Goal: Task Accomplishment & Management: Complete application form

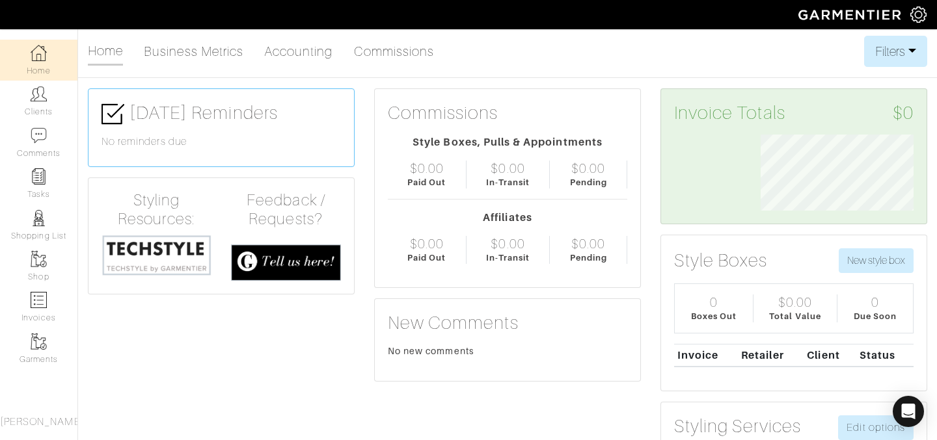
scroll to position [76, 173]
click at [31, 101] on img at bounding box center [39, 94] width 16 height 16
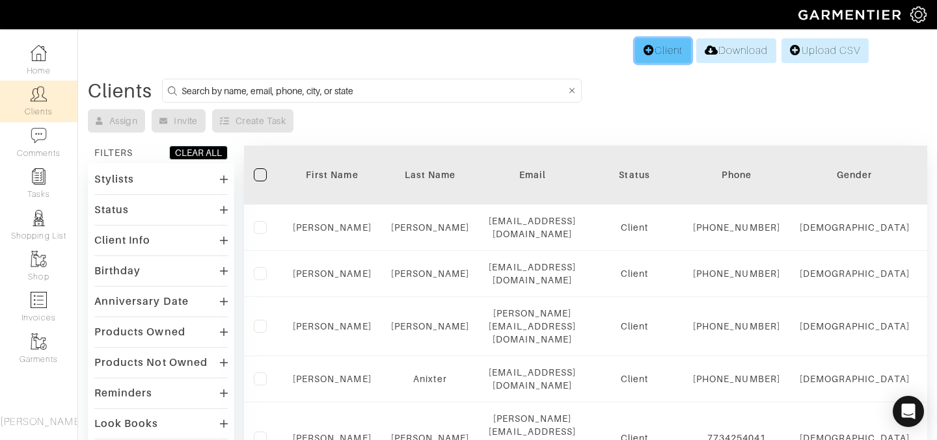
click at [649, 55] on link "Client" at bounding box center [663, 50] width 56 height 25
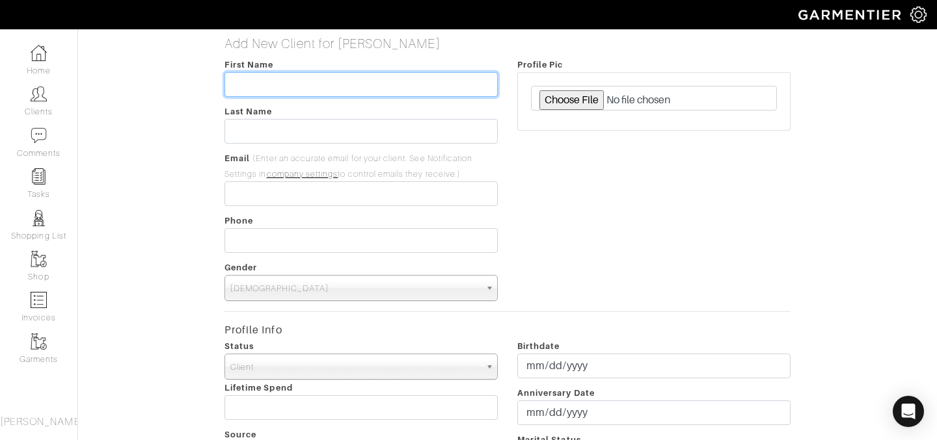
click at [455, 87] on input "text" at bounding box center [360, 84] width 273 height 25
type input "Jessica"
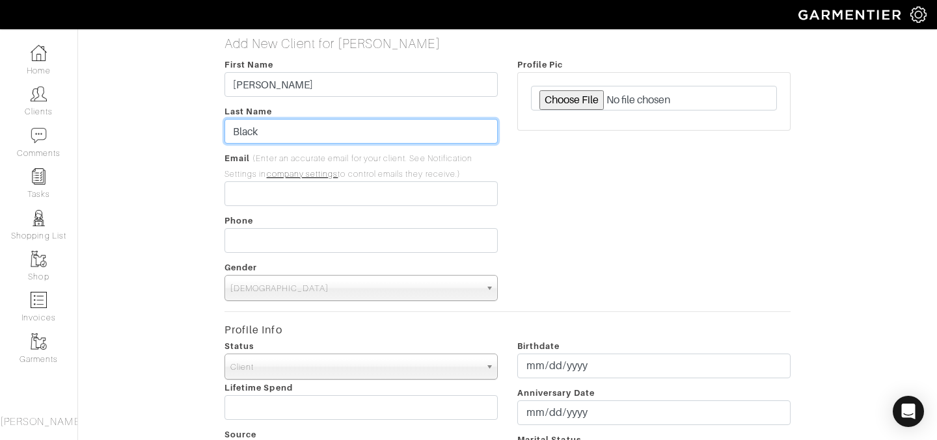
type input "Black"
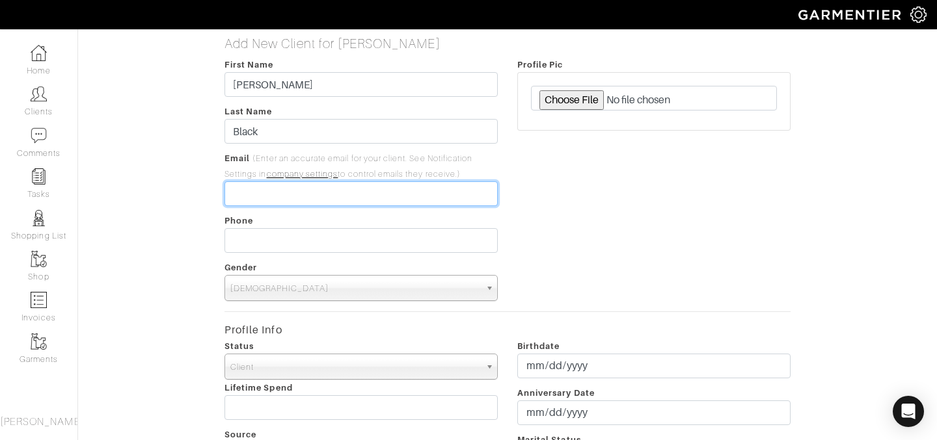
click at [416, 191] on input "email" at bounding box center [360, 193] width 273 height 25
type input "[PERSON_NAME][EMAIL_ADDRESS][DOMAIN_NAME]"
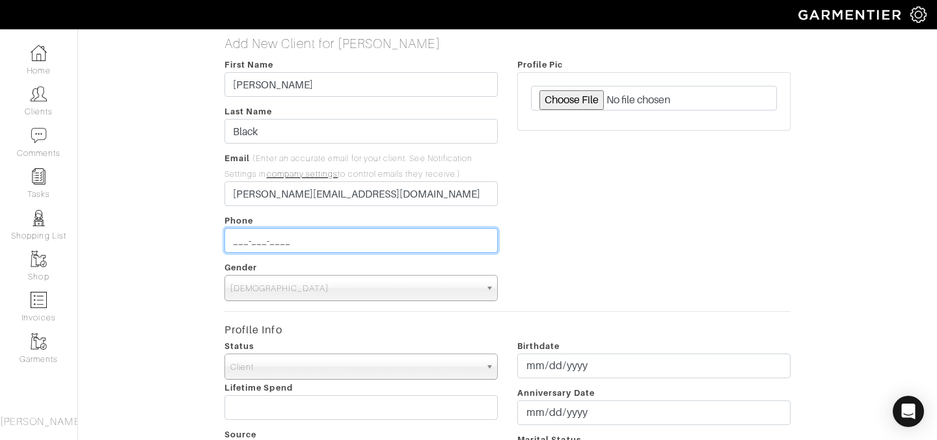
click at [390, 231] on input "___-___-____" at bounding box center [360, 240] width 273 height 25
type input "[PHONE_NUMBER]"
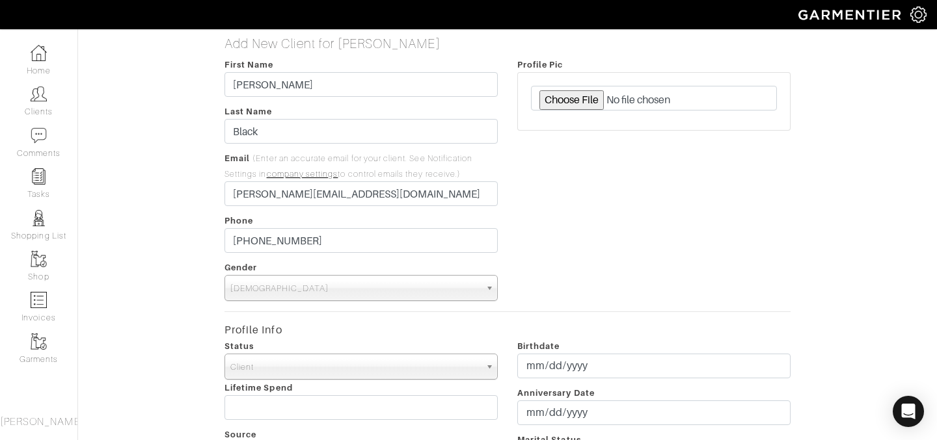
click at [232, 288] on span "Male" at bounding box center [355, 289] width 250 height 26
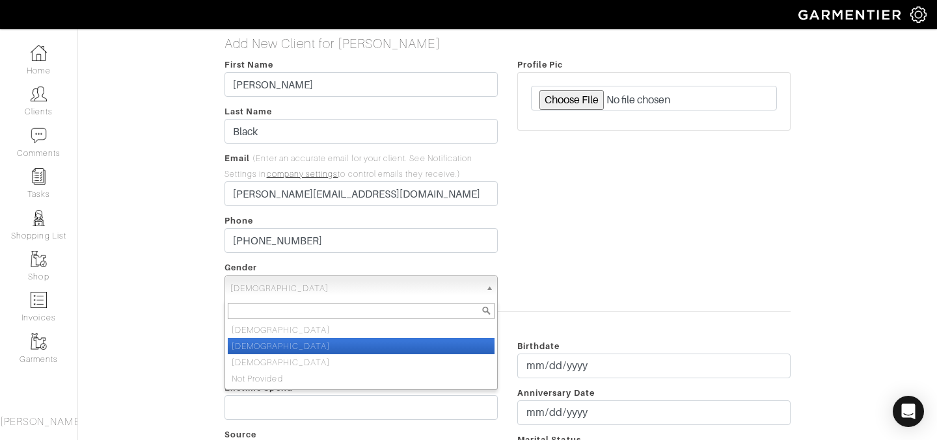
click at [260, 338] on li "Female" at bounding box center [361, 346] width 267 height 16
select select "Female"
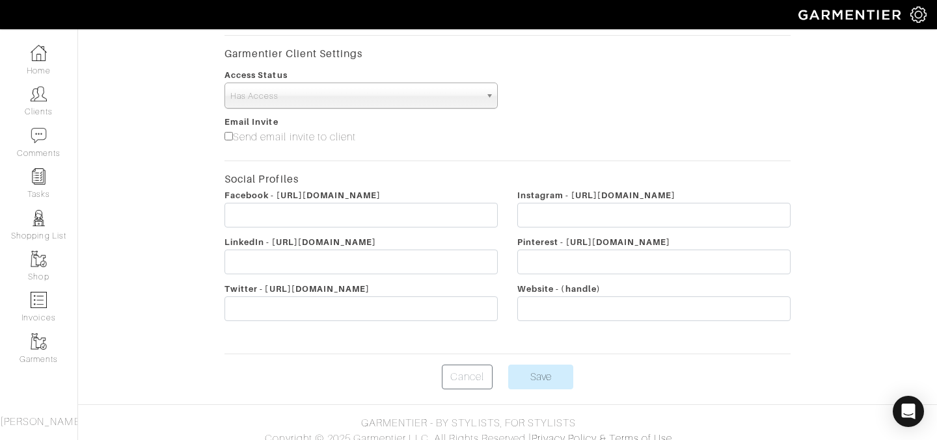
scroll to position [507, 0]
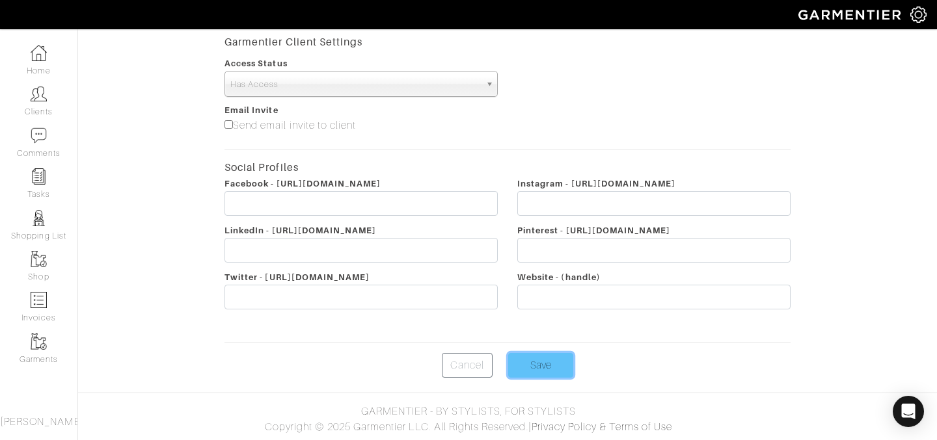
click at [546, 367] on input "Save" at bounding box center [540, 365] width 65 height 25
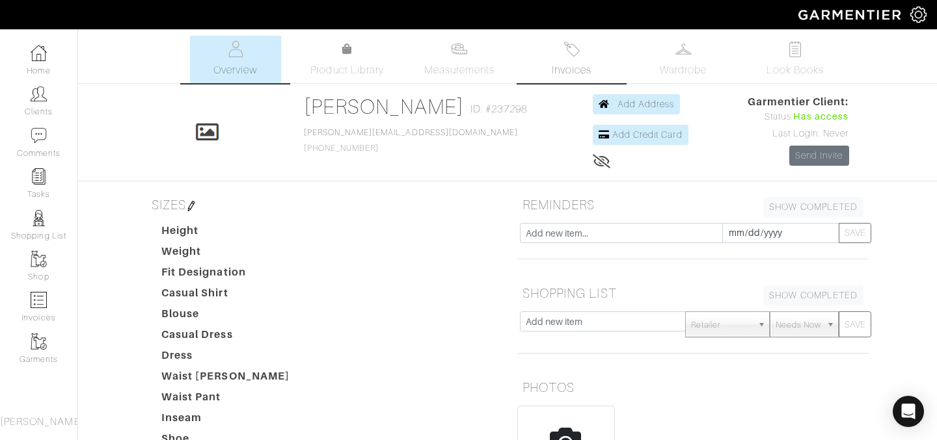
click at [597, 53] on link "Invoices" at bounding box center [571, 59] width 91 height 47
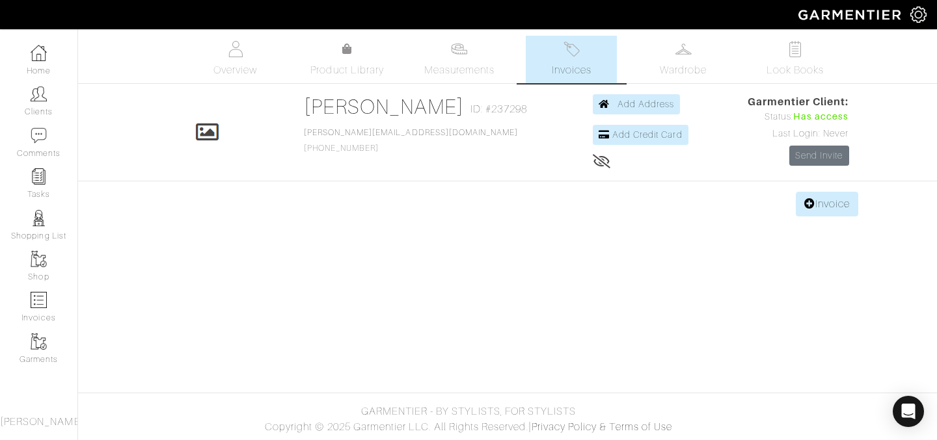
click at [597, 56] on link "Invoices" at bounding box center [571, 59] width 91 height 47
click at [839, 211] on link "Invoice" at bounding box center [827, 204] width 62 height 25
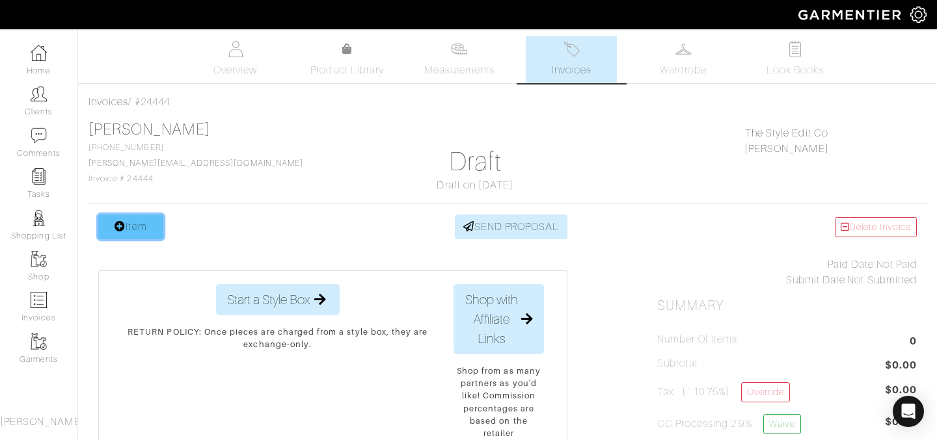
click at [136, 225] on link "Item" at bounding box center [130, 227] width 65 height 25
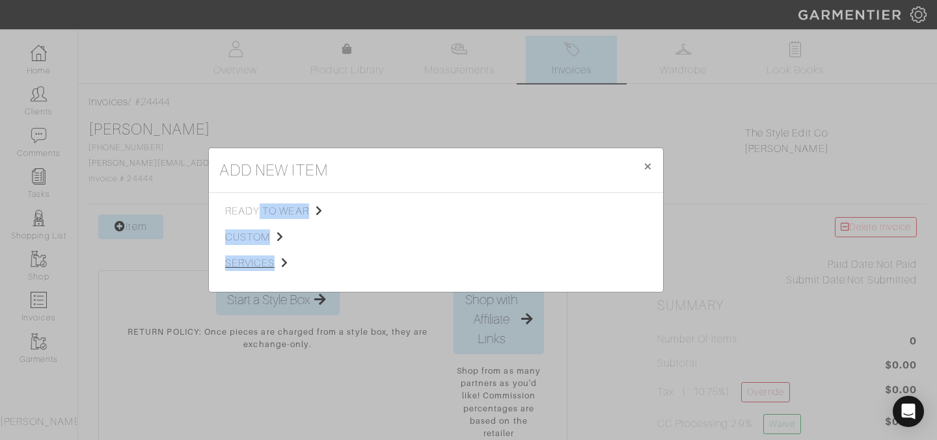
drag, startPoint x: 260, startPoint y: 208, endPoint x: 250, endPoint y: 270, distance: 63.3
click at [250, 273] on div "ready to wear custom services" at bounding box center [295, 243] width 141 height 78
click at [250, 270] on span "services" at bounding box center [290, 264] width 131 height 16
click at [415, 209] on span "Styling Service" at bounding box center [407, 210] width 64 height 10
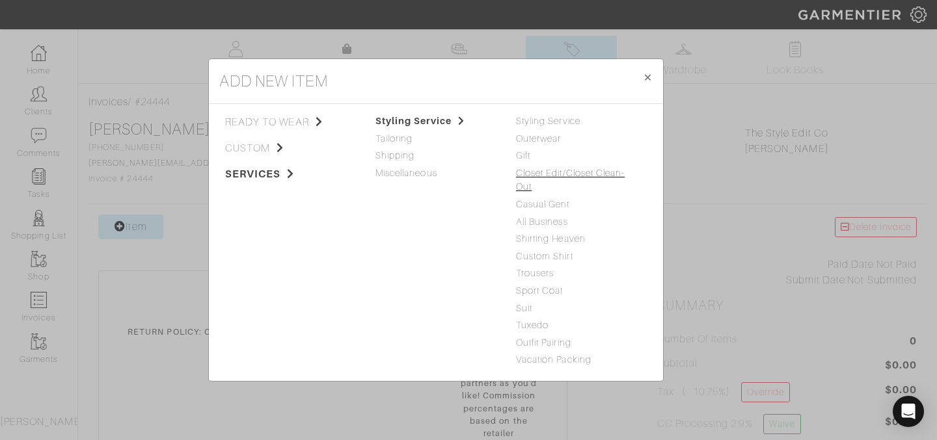
click at [561, 171] on link "Closet Edit/Closet Clean-Out" at bounding box center [570, 180] width 109 height 25
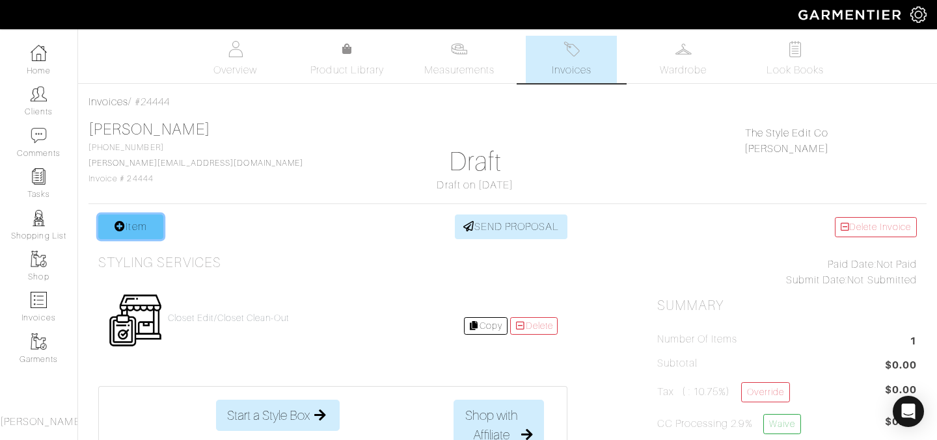
click at [156, 222] on link "Item" at bounding box center [130, 227] width 65 height 25
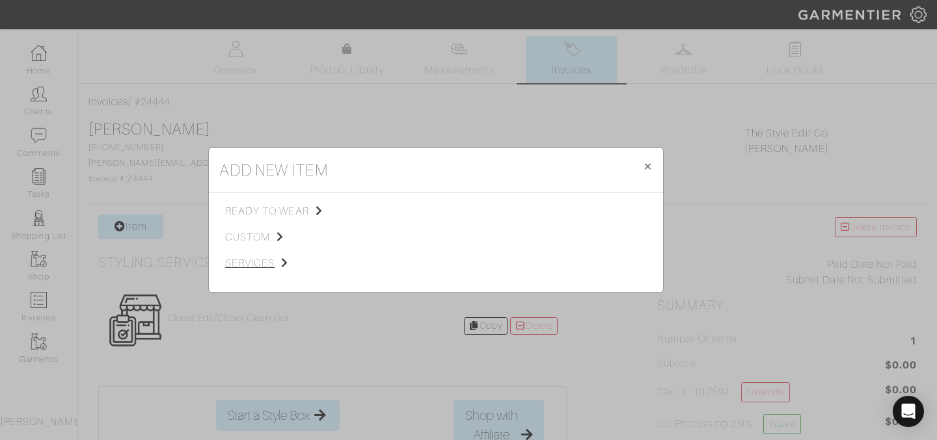
click at [252, 256] on span "services" at bounding box center [290, 264] width 131 height 16
click at [397, 211] on span "Styling Service" at bounding box center [407, 210] width 64 height 10
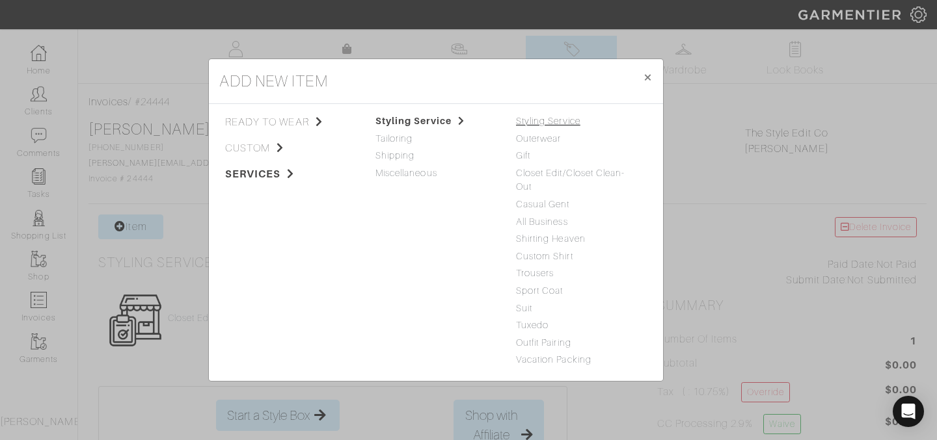
click at [533, 122] on link "Styling Service" at bounding box center [548, 121] width 64 height 10
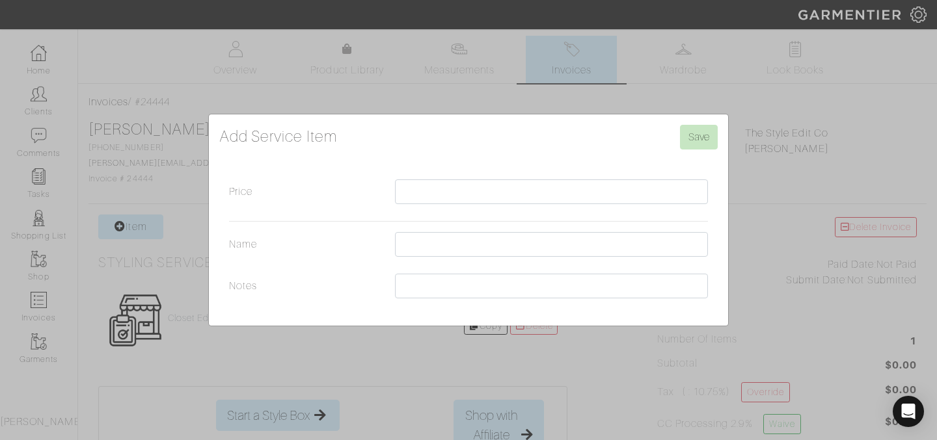
click at [226, 105] on div "Add Service Item Save Price Name Notes" at bounding box center [468, 220] width 937 height 440
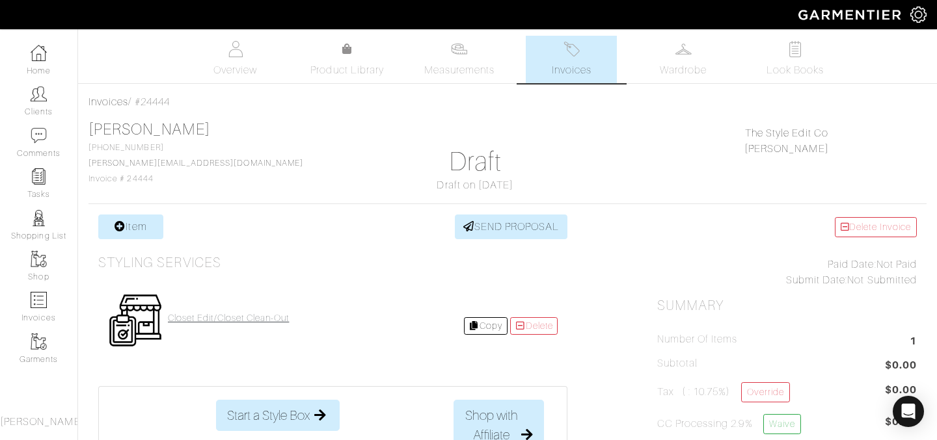
click at [274, 318] on h4 "Closet Edit/Closet Clean-Out" at bounding box center [228, 318] width 121 height 11
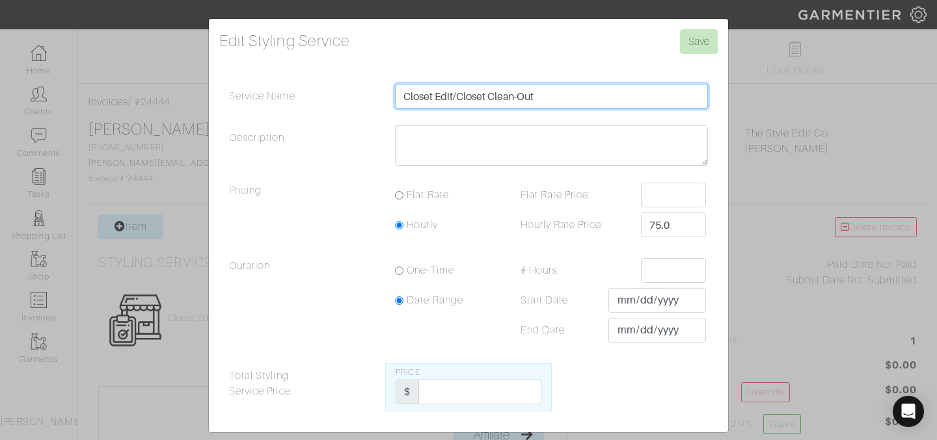
click at [576, 96] on input "Closet Edit/Closet Clean-Out" at bounding box center [551, 96] width 313 height 25
type input "Closet Edit/Closet Clean-Out/Wardrobe Styling"
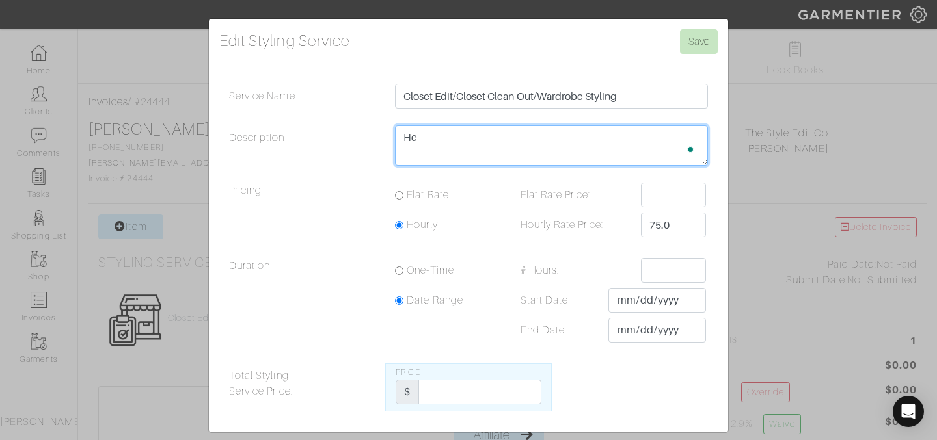
type textarea "H"
drag, startPoint x: 634, startPoint y: 140, endPoint x: 404, endPoint y: 139, distance: 229.6
click at [405, 141] on textarea "Comprehensive closet clean out and organization" at bounding box center [551, 146] width 313 height 40
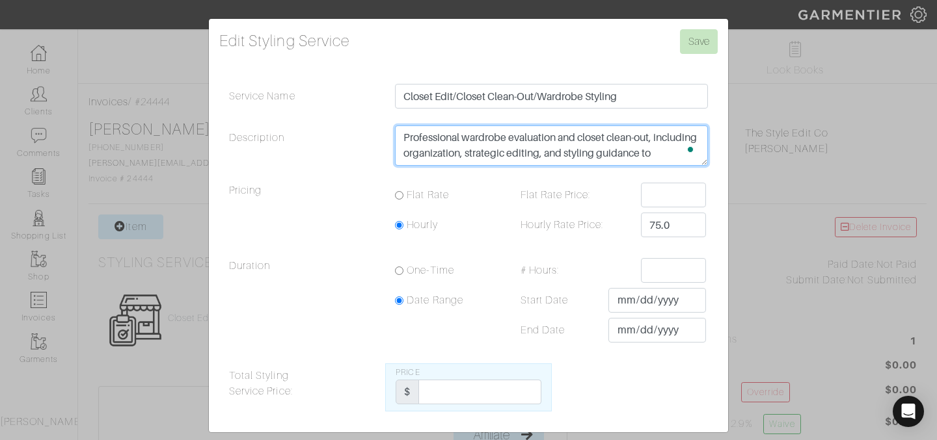
scroll to position [10, 0]
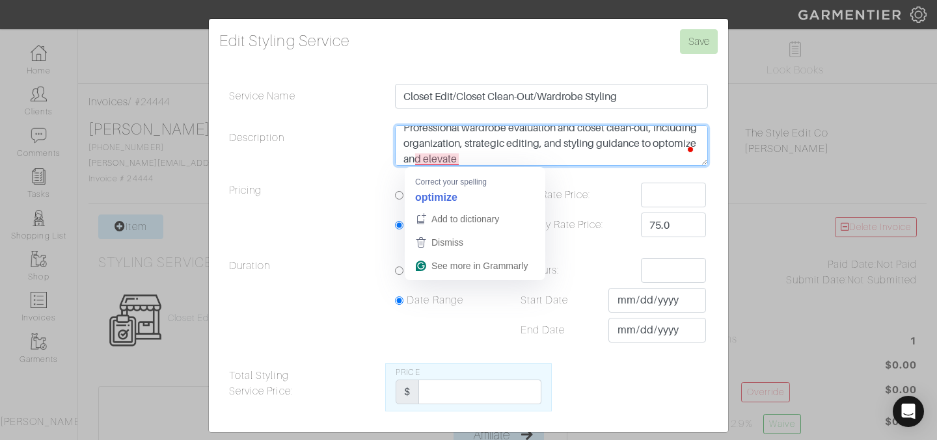
click at [433, 159] on textarea "Professional wardrobe evaluation and closet clean-out, including organization, …" at bounding box center [551, 146] width 313 height 40
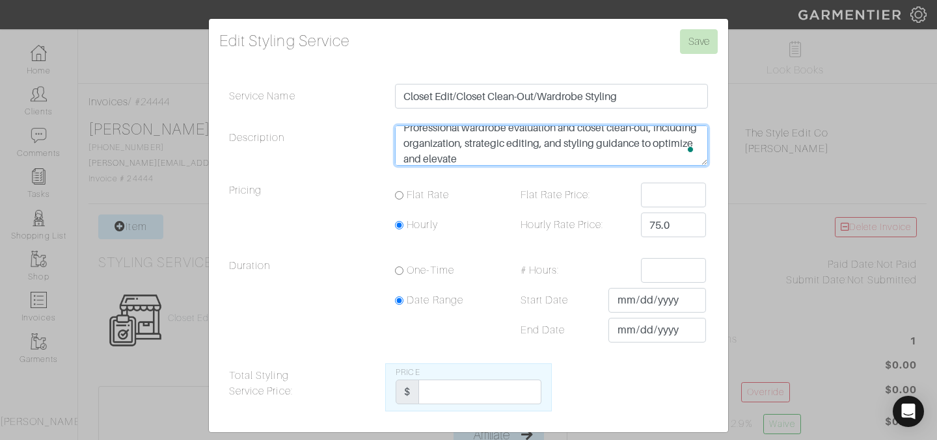
click at [530, 154] on textarea "Professional wardrobe evaluation and closet clean-out, including organization, …" at bounding box center [551, 146] width 313 height 40
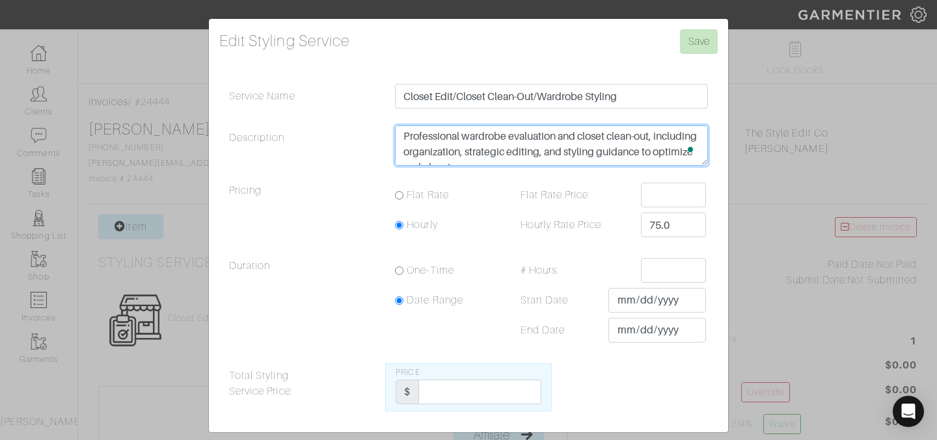
scroll to position [2, 0]
click at [660, 137] on textarea "Professional wardrobe evaluation and closet clean-out, including organization, …" at bounding box center [551, 146] width 313 height 40
click at [587, 154] on textarea "Professional wardrobe evaluation and closet clean-out: including organization, …" at bounding box center [551, 146] width 313 height 40
click at [594, 157] on textarea "Professional wardrobe evaluation and closet clean-out: including organization, …" at bounding box center [551, 146] width 313 height 40
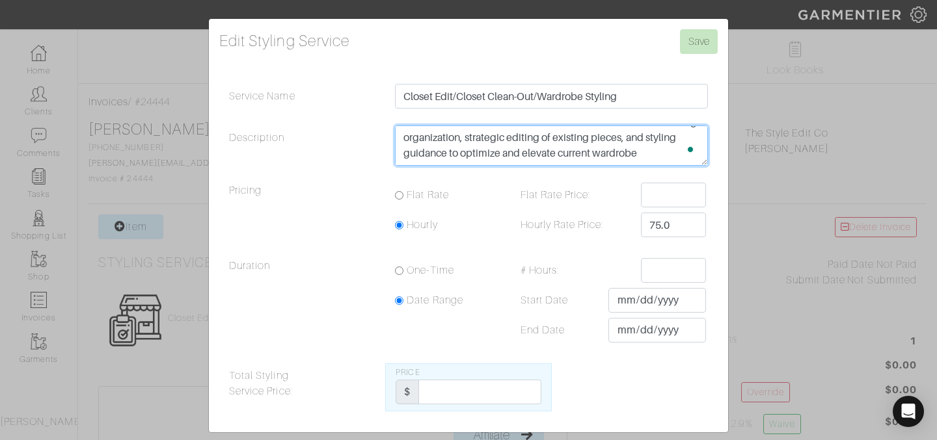
type textarea "Professional wardrobe evaluation and closet clean-out: including organization, …"
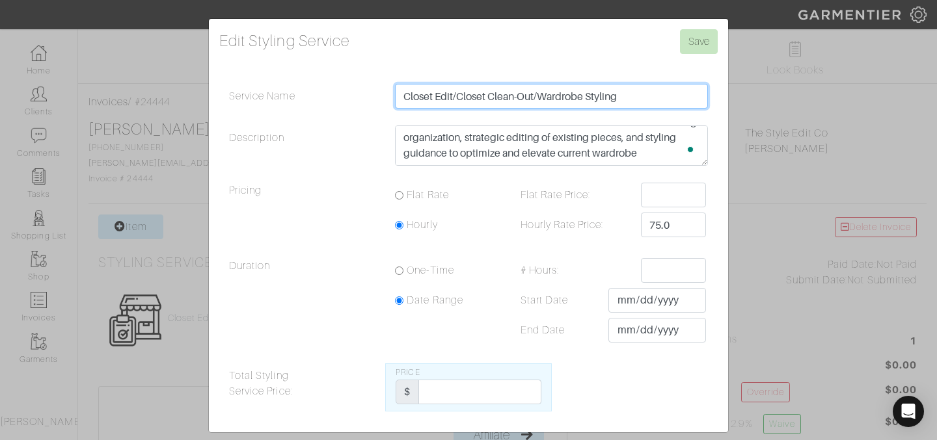
drag, startPoint x: 541, startPoint y: 93, endPoint x: 455, endPoint y: 96, distance: 86.6
click at [454, 96] on input "Closet Edit/Closet Clean-Out/Wardrobe Styling" at bounding box center [551, 96] width 313 height 25
type input "Closet Edit & Wardrobe Styling"
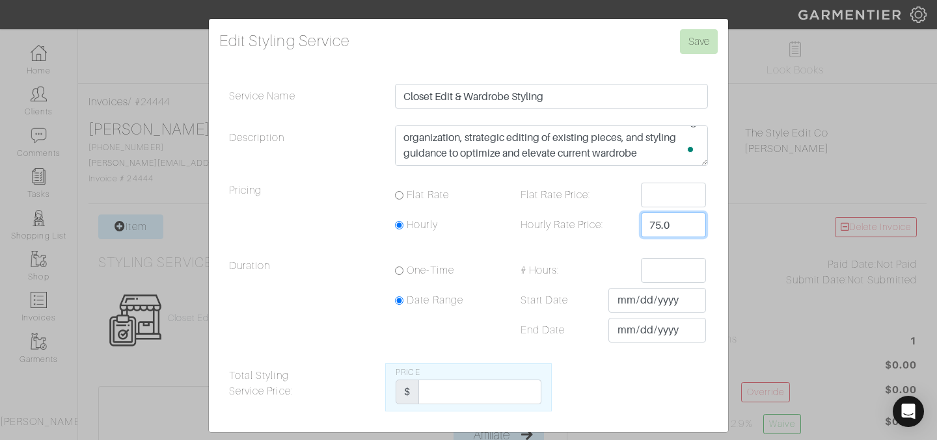
drag, startPoint x: 684, startPoint y: 221, endPoint x: 631, endPoint y: 220, distance: 52.7
click at [632, 221] on div "Hourly Rate Price: 75.0" at bounding box center [608, 225] width 215 height 25
click at [401, 195] on input "Flat Rate" at bounding box center [399, 195] width 8 height 8
radio input "true"
click at [648, 191] on input "Flat Rate Price:" at bounding box center [673, 195] width 65 height 25
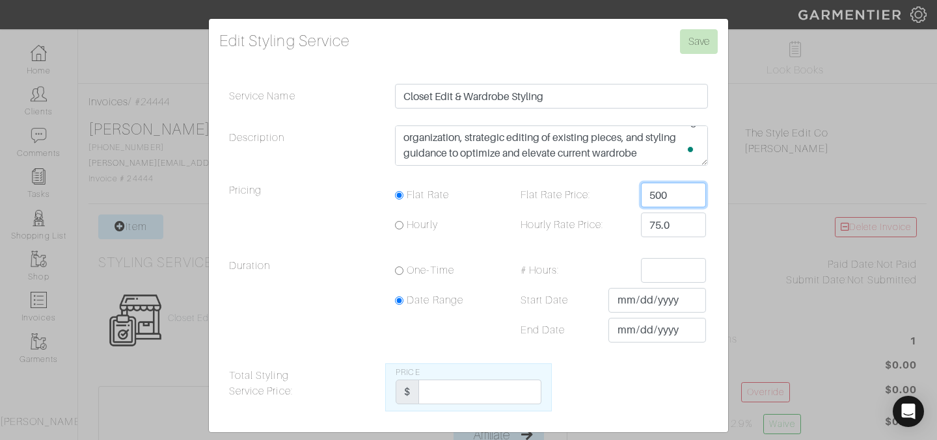
type input "500"
click at [399, 228] on input "Hourly" at bounding box center [399, 225] width 8 height 8
radio input "true"
click at [398, 195] on input "Flat Rate" at bounding box center [399, 195] width 8 height 8
radio input "true"
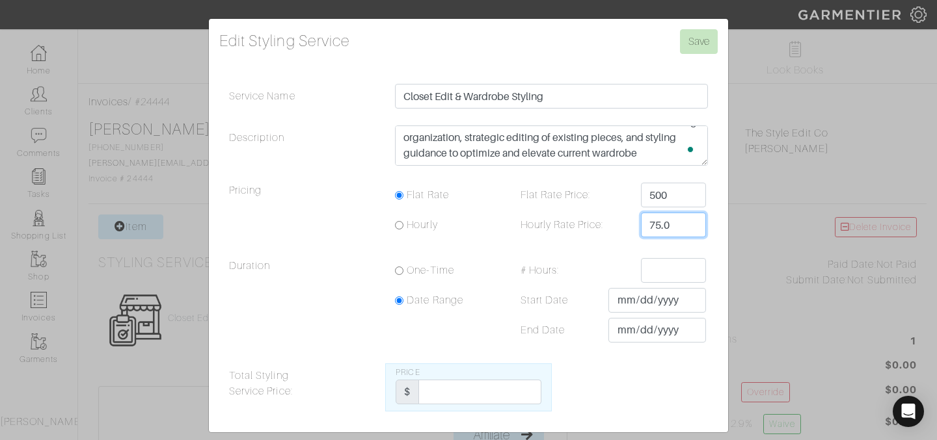
drag, startPoint x: 682, startPoint y: 227, endPoint x: 638, endPoint y: 226, distance: 44.2
click at [639, 226] on div "Hourly Rate Price: 75.0" at bounding box center [608, 225] width 215 height 25
click at [612, 244] on div "Pricing Flat Rate Flat Rate Price: 500 Hourly Hourly Rate Price:" at bounding box center [468, 215] width 498 height 65
click at [401, 271] on input "One-Time" at bounding box center [399, 271] width 8 height 8
radio input "true"
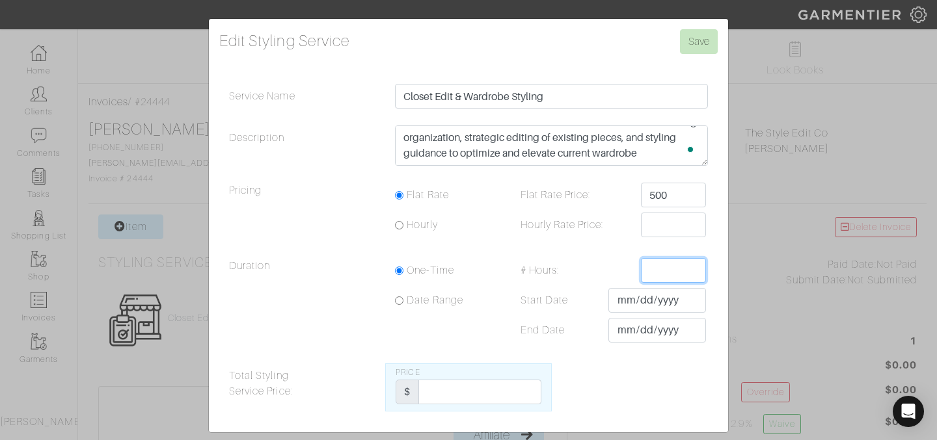
click at [654, 276] on input "# Hours:" at bounding box center [673, 270] width 65 height 25
type input "0"
click at [597, 275] on label "# Hours:" at bounding box center [576, 270] width 130 height 25
click at [641, 275] on input "# Hours:" at bounding box center [673, 270] width 65 height 25
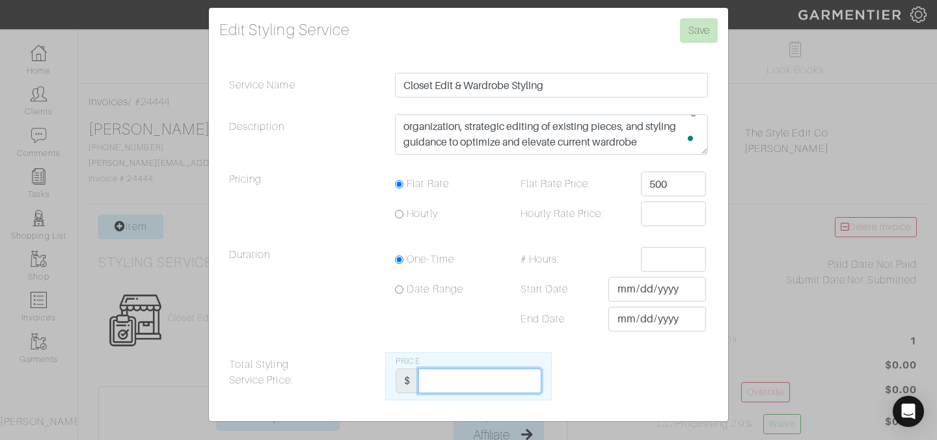
click at [449, 382] on input "Total Styling Service Price:" at bounding box center [479, 381] width 122 height 25
click at [398, 219] on div "Hourly" at bounding box center [448, 214] width 107 height 25
click at [396, 212] on input "Hourly" at bounding box center [399, 214] width 8 height 8
radio input "true"
click at [399, 185] on input "Flat Rate" at bounding box center [399, 184] width 8 height 8
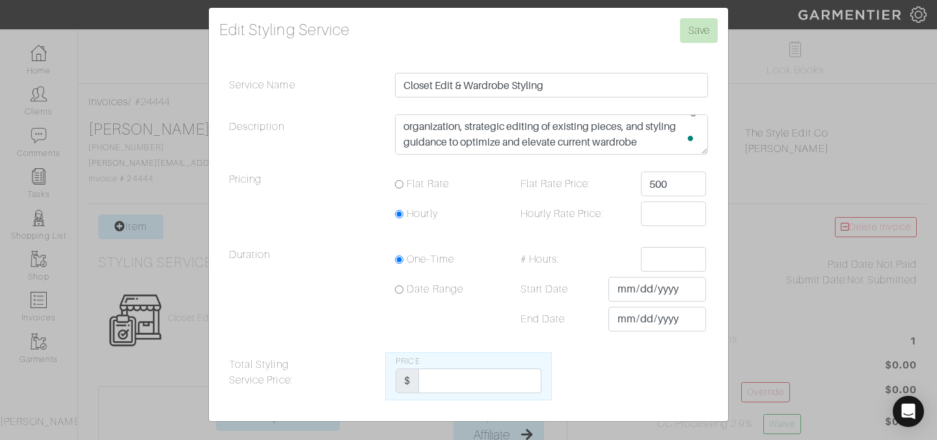
radio input "true"
click at [669, 213] on input "Hourly Rate Price:" at bounding box center [673, 214] width 65 height 25
type input "1650"
drag, startPoint x: 678, startPoint y: 215, endPoint x: 643, endPoint y: 212, distance: 35.2
click at [643, 212] on input "1650" at bounding box center [673, 214] width 65 height 25
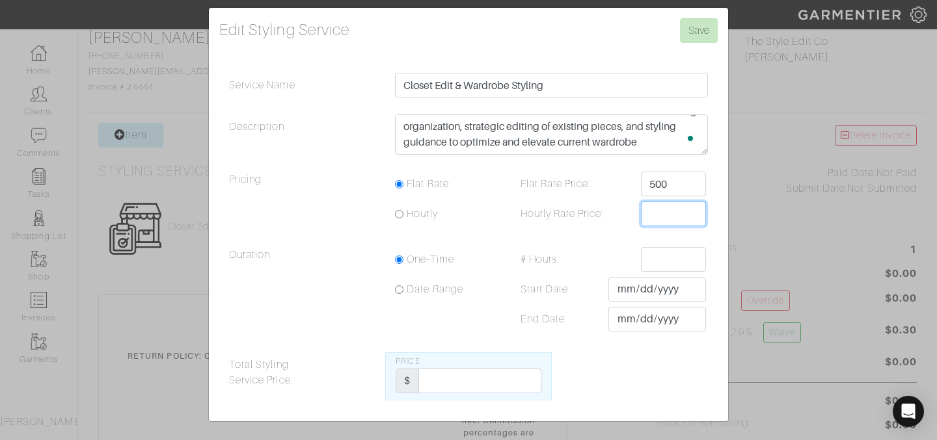
scroll to position [109, 0]
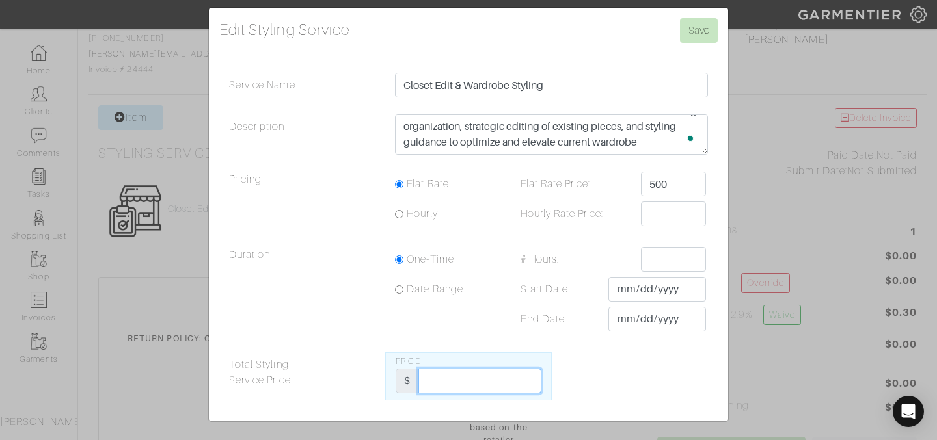
click at [502, 381] on input "Total Styling Service Price:" at bounding box center [479, 381] width 122 height 25
type input "500"
click at [680, 18] on input "Save" at bounding box center [699, 30] width 38 height 25
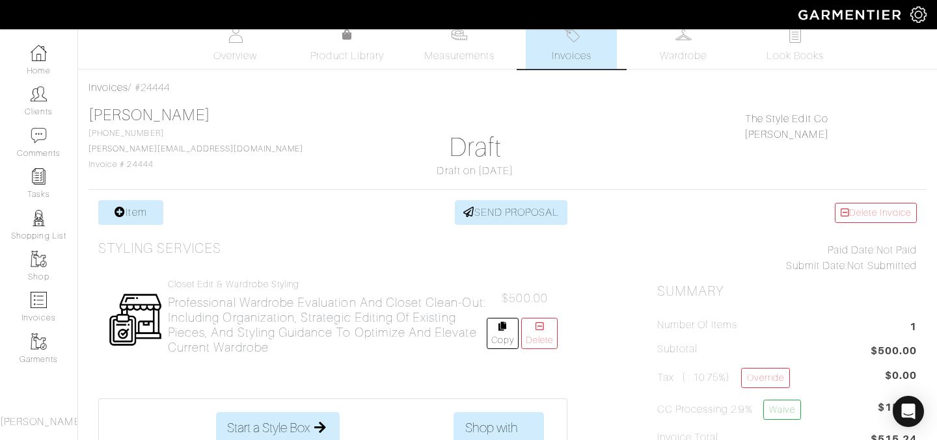
scroll to position [18, 0]
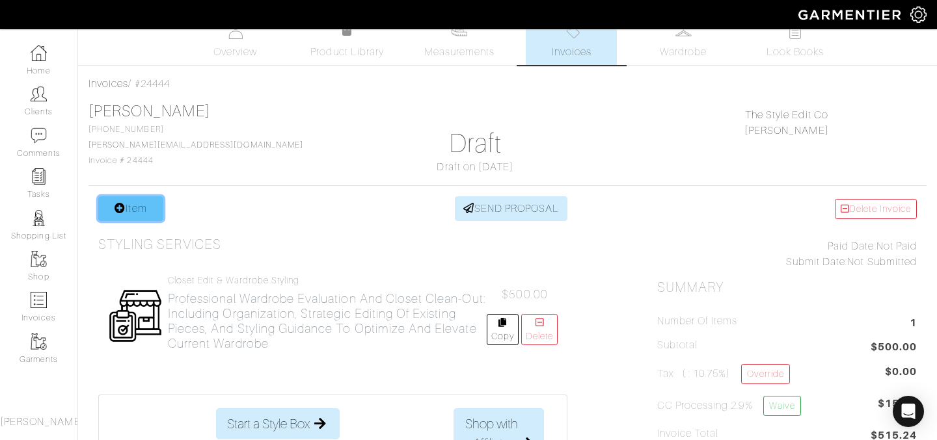
click at [119, 197] on link "Item" at bounding box center [130, 208] width 65 height 25
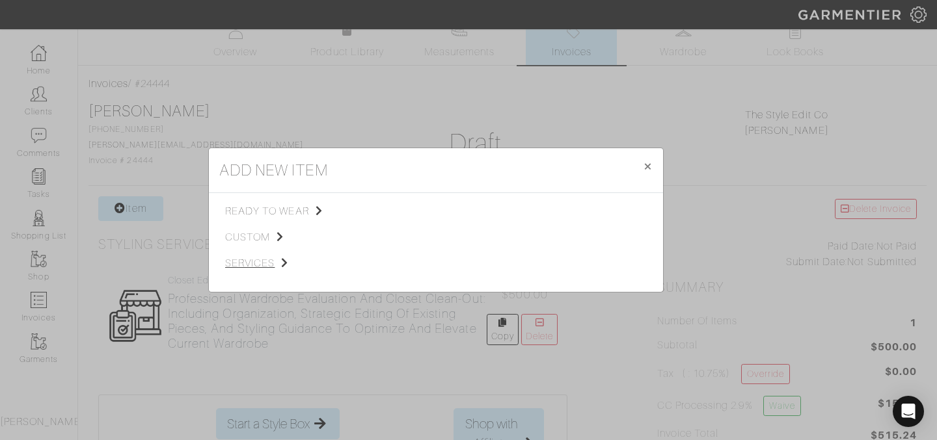
click at [236, 265] on span "services" at bounding box center [290, 264] width 131 height 16
click at [410, 214] on span "Styling Service" at bounding box center [407, 210] width 64 height 10
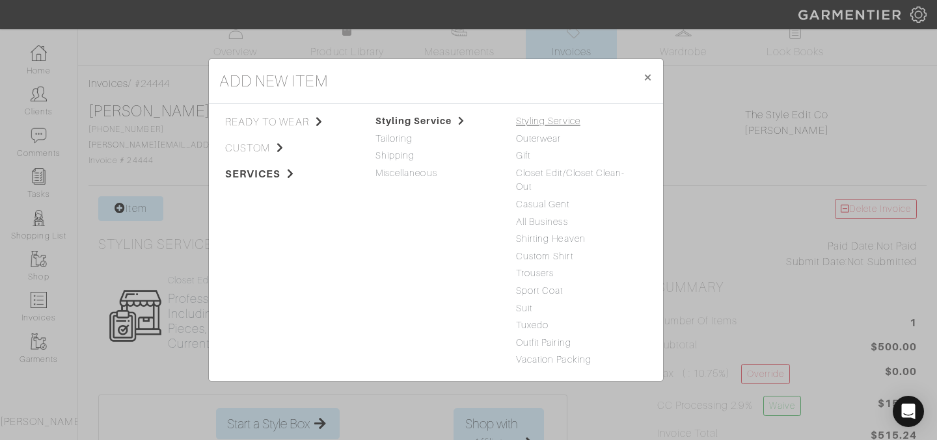
click at [558, 121] on link "Styling Service" at bounding box center [548, 121] width 64 height 10
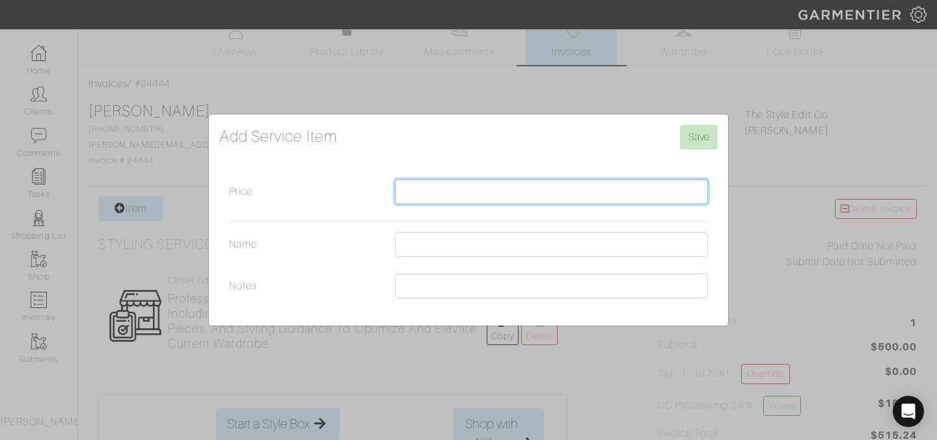
click at [491, 187] on input "Price" at bounding box center [551, 192] width 313 height 25
type input "150"
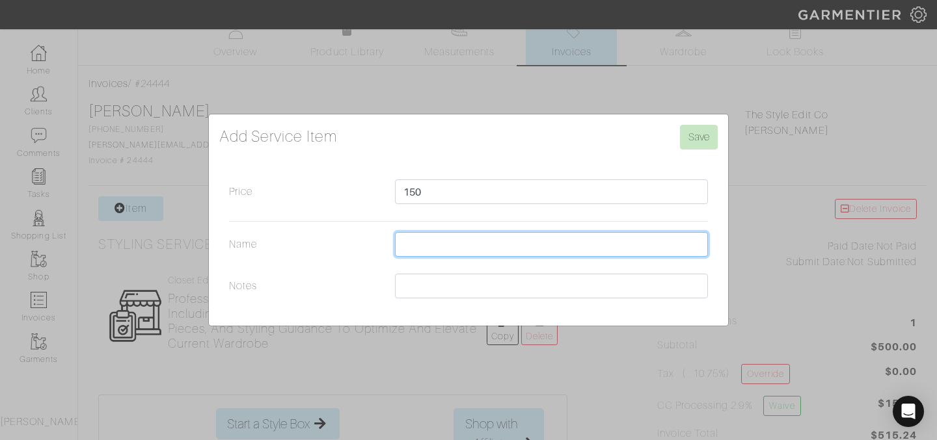
click at [470, 245] on input "Name" at bounding box center [551, 244] width 313 height 25
type input "a"
drag, startPoint x: 448, startPoint y: 245, endPoint x: 537, endPoint y: 245, distance: 88.5
click at [537, 245] on input "Aditional styling hour" at bounding box center [551, 244] width 313 height 25
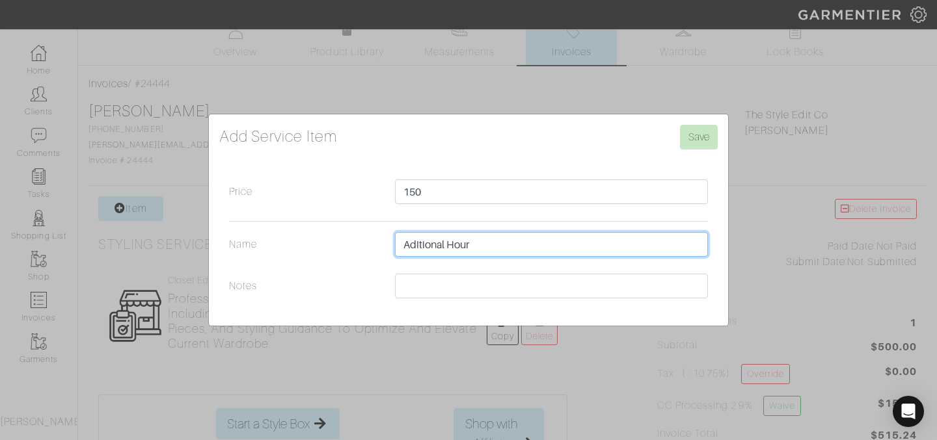
type input "Aditional Hour"
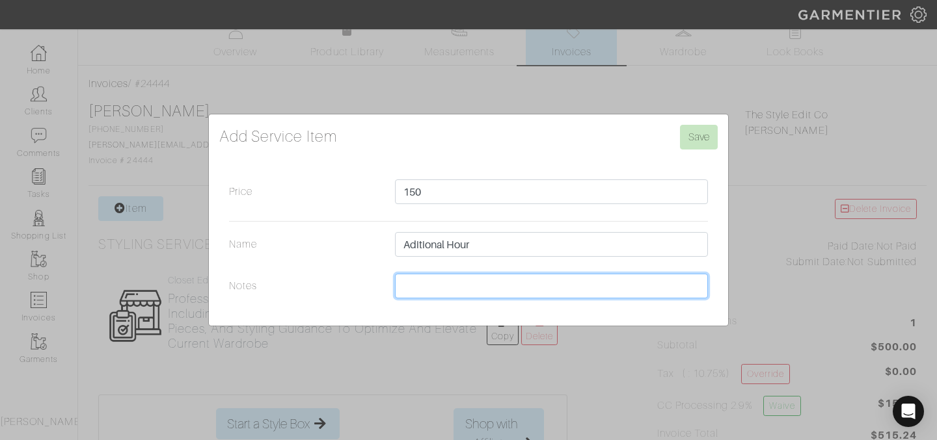
click at [495, 291] on input "Notes" at bounding box center [551, 286] width 313 height 25
type input "("
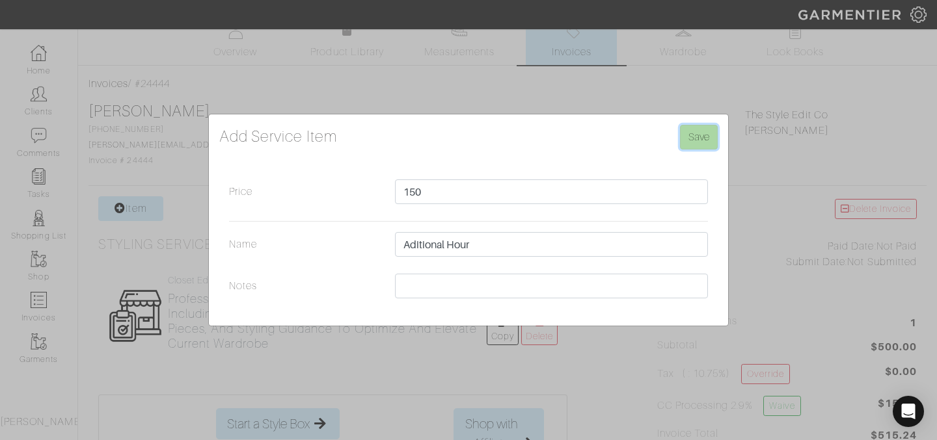
click at [701, 139] on input "Save" at bounding box center [699, 137] width 38 height 25
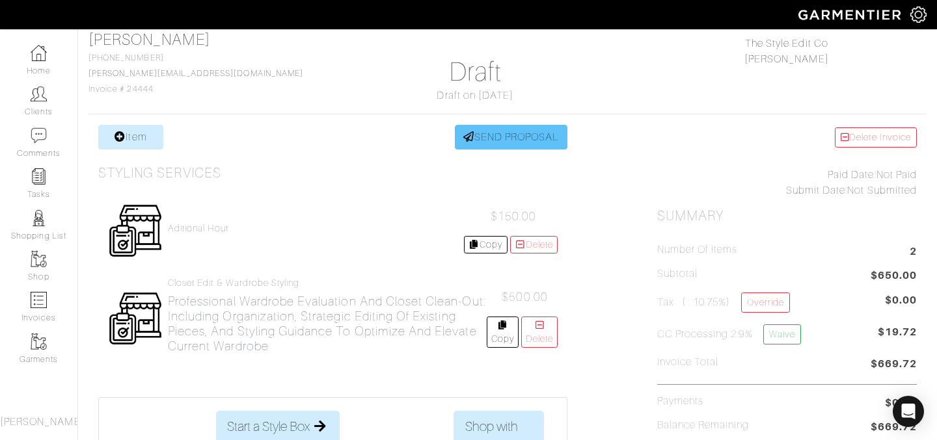
scroll to position [95, 0]
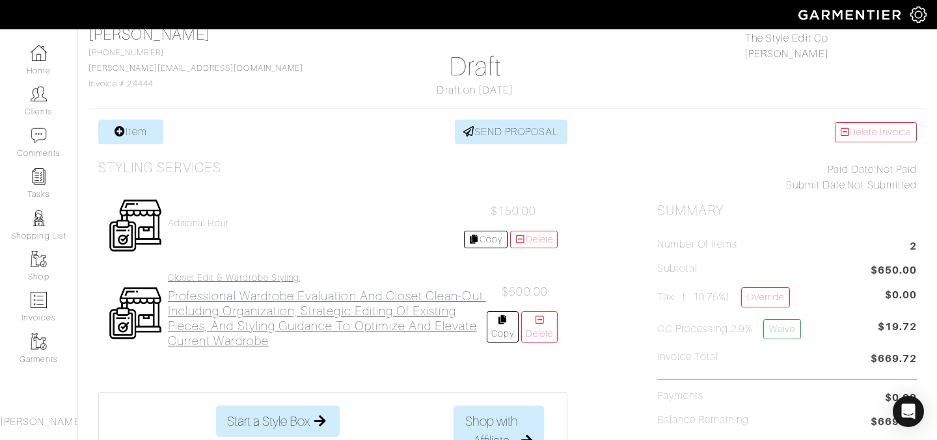
drag, startPoint x: 300, startPoint y: 224, endPoint x: 301, endPoint y: 299, distance: 75.5
click at [301, 299] on div "Aditional Hour $150.00 Copy [GEOGRAPHIC_DATA] Closet Edit & Wardrobe Styling Pr…" at bounding box center [332, 276] width 469 height 201
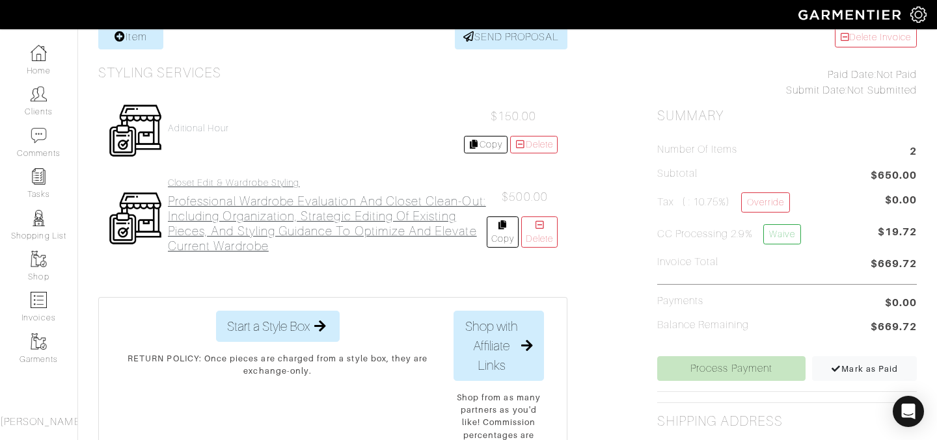
scroll to position [185, 0]
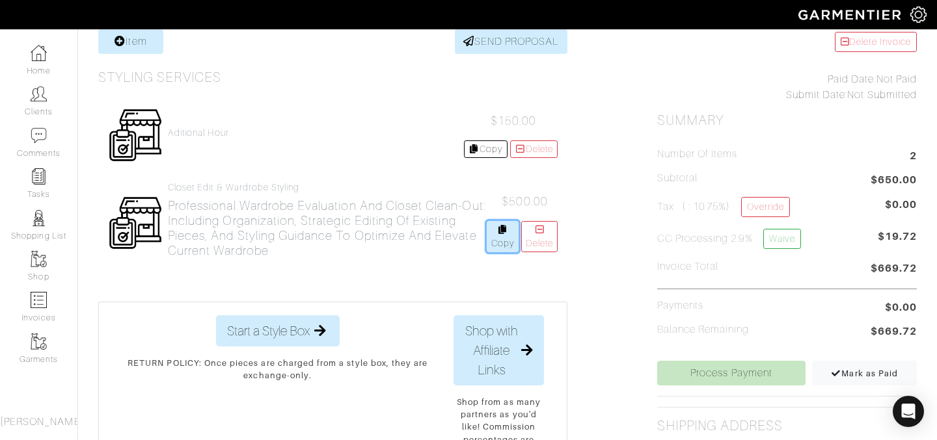
click at [495, 239] on link "Copy" at bounding box center [503, 236] width 32 height 31
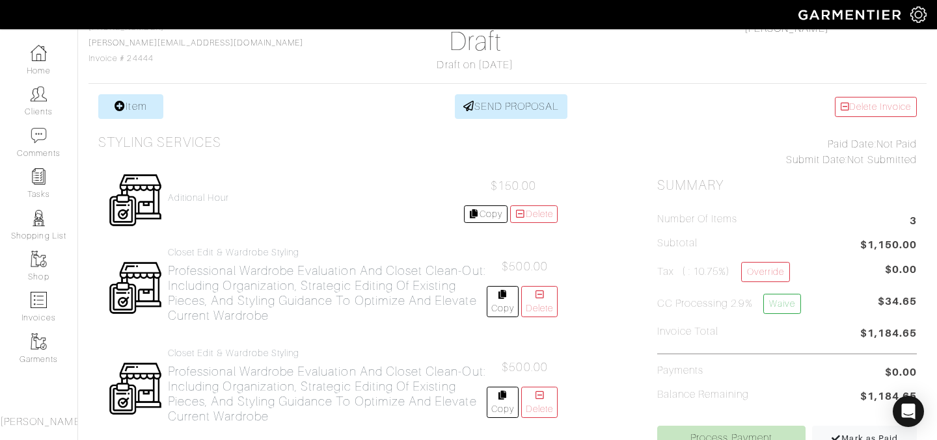
scroll to position [124, 0]
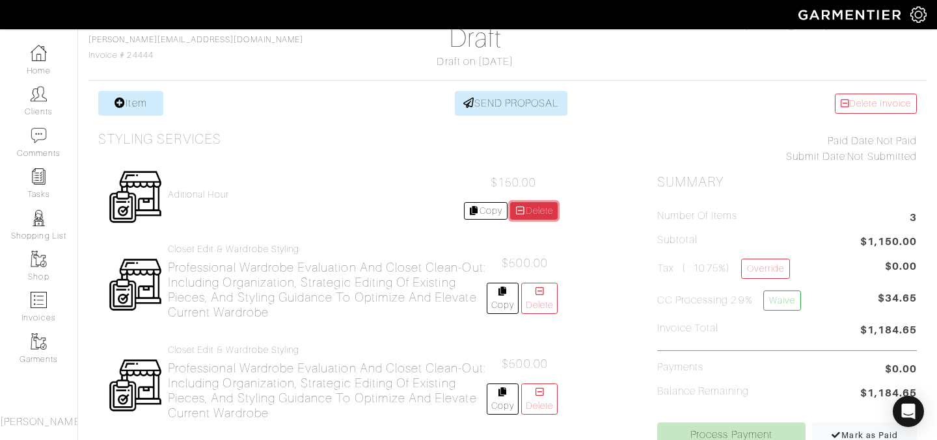
click at [526, 212] on link "Delete" at bounding box center [534, 211] width 48 height 18
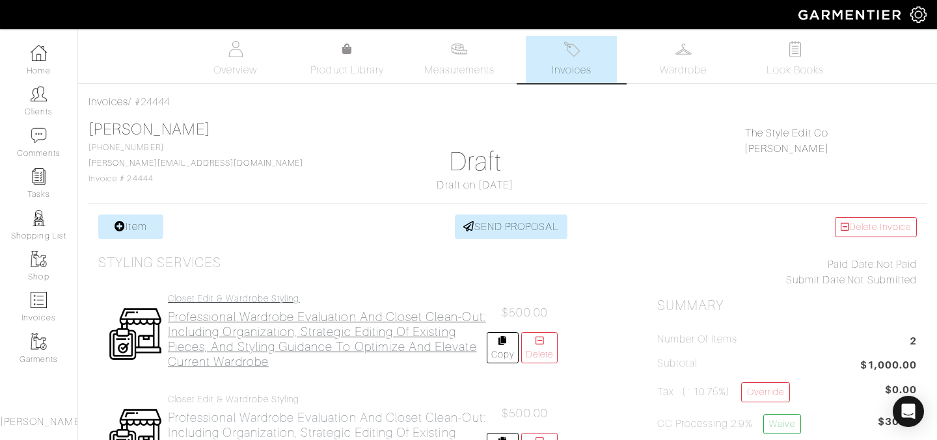
click at [233, 333] on h2 "Professional wardrobe evaluation and closet clean-out: including organization, …" at bounding box center [327, 340] width 319 height 60
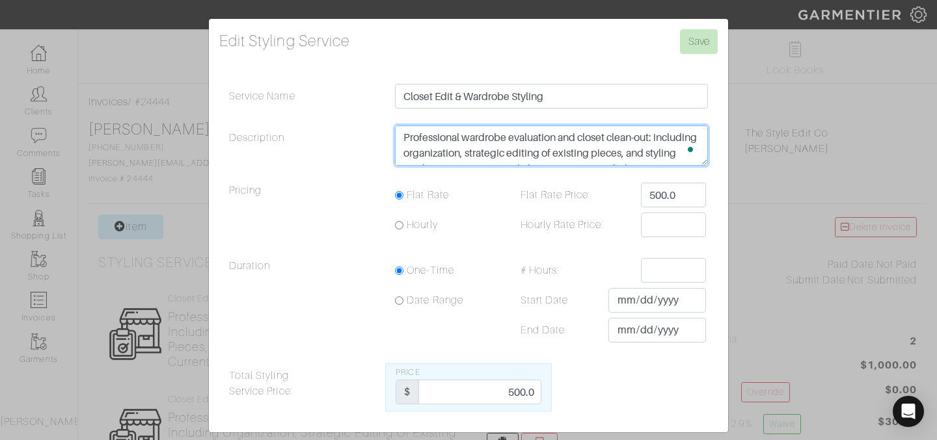
scroll to position [16, 0]
drag, startPoint x: 401, startPoint y: 139, endPoint x: 773, endPoint y: 178, distance: 373.5
click at [773, 178] on div "Edit Styling Service Save Service Name Closet Edit & Wardrobe Styling Descripti…" at bounding box center [468, 220] width 937 height 440
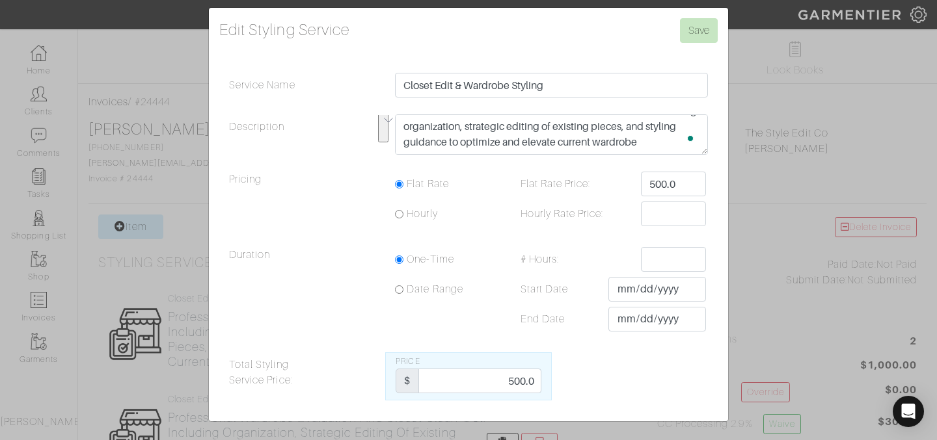
click at [759, 254] on div "Edit Styling Service Save Service Name Closet Edit & Wardrobe Styling Descripti…" at bounding box center [468, 220] width 937 height 440
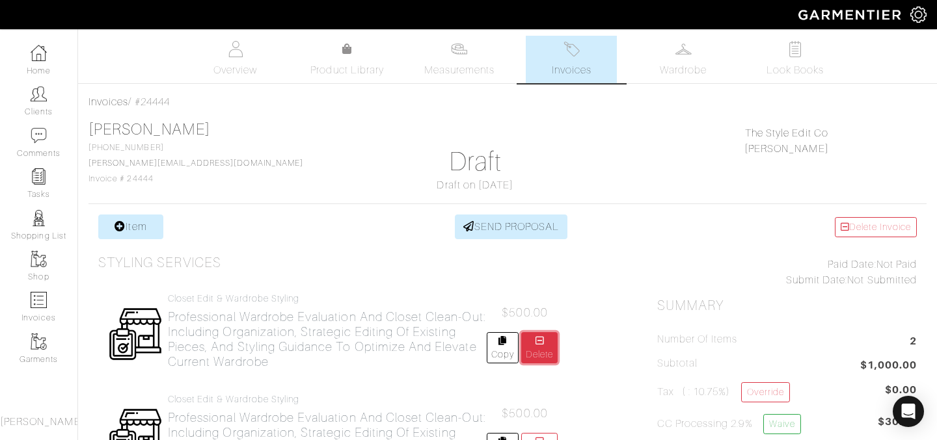
click at [550, 338] on link "Delete" at bounding box center [539, 347] width 36 height 31
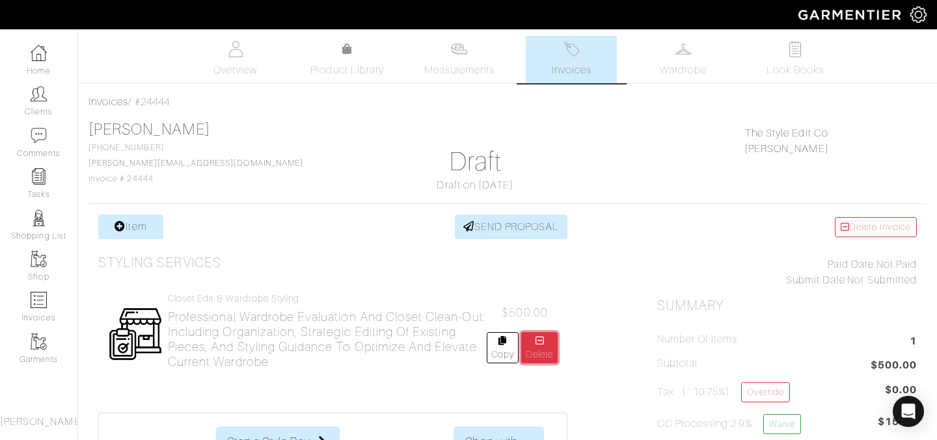
click at [539, 350] on link "Delete" at bounding box center [539, 347] width 36 height 31
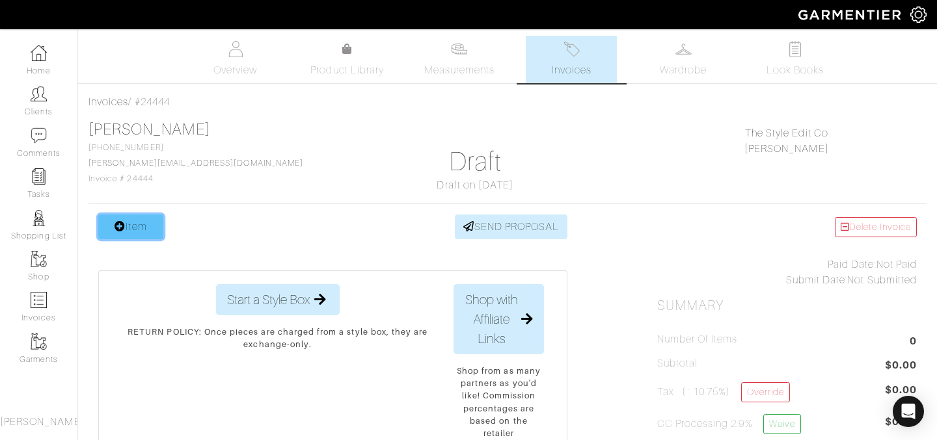
click at [135, 227] on link "Item" at bounding box center [130, 227] width 65 height 25
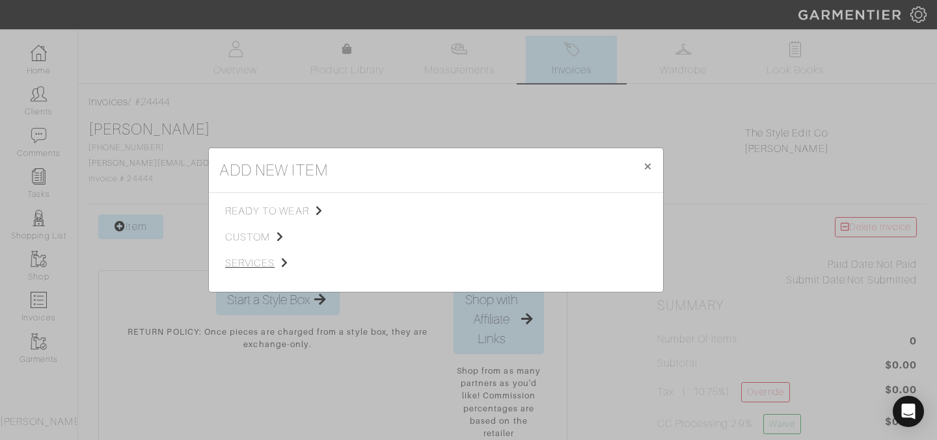
click at [263, 262] on span "services" at bounding box center [290, 264] width 131 height 16
click at [413, 208] on span "Styling Service" at bounding box center [407, 210] width 64 height 10
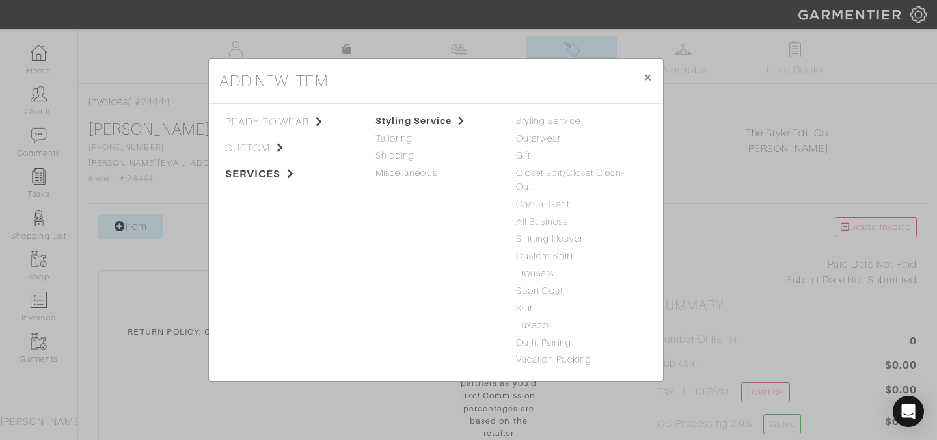
click at [420, 176] on link "Miscellaneous" at bounding box center [406, 173] width 62 height 10
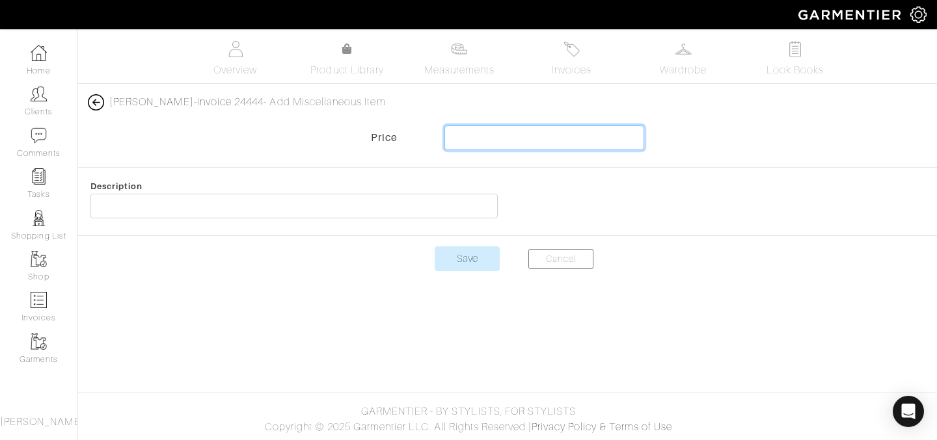
click at [472, 142] on input "text" at bounding box center [544, 138] width 200 height 25
type input "75"
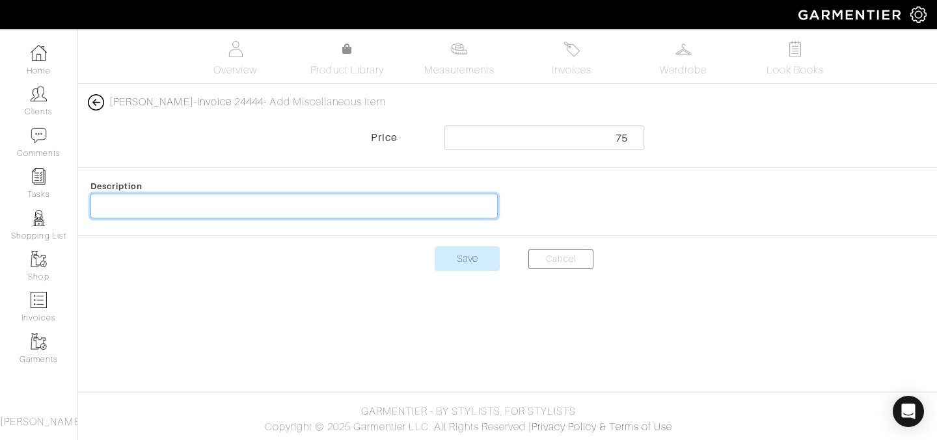
click at [409, 216] on input "text" at bounding box center [293, 206] width 407 height 25
type input "City Surcharge"
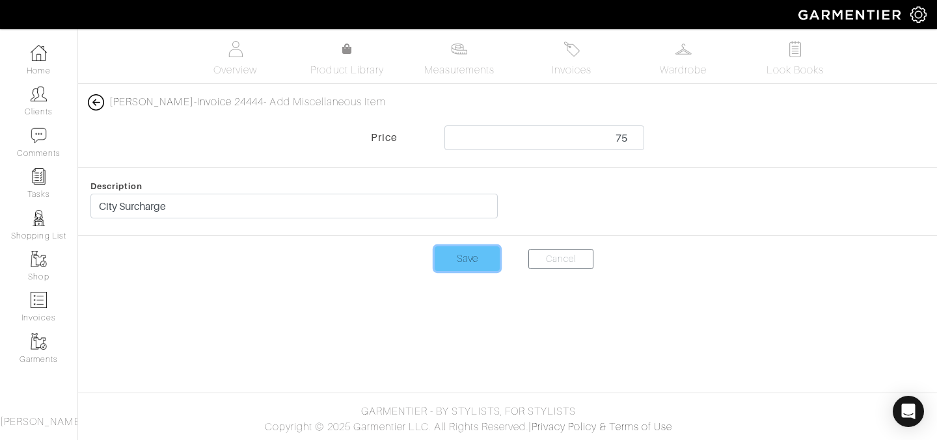
click at [479, 263] on input "Save" at bounding box center [467, 259] width 65 height 25
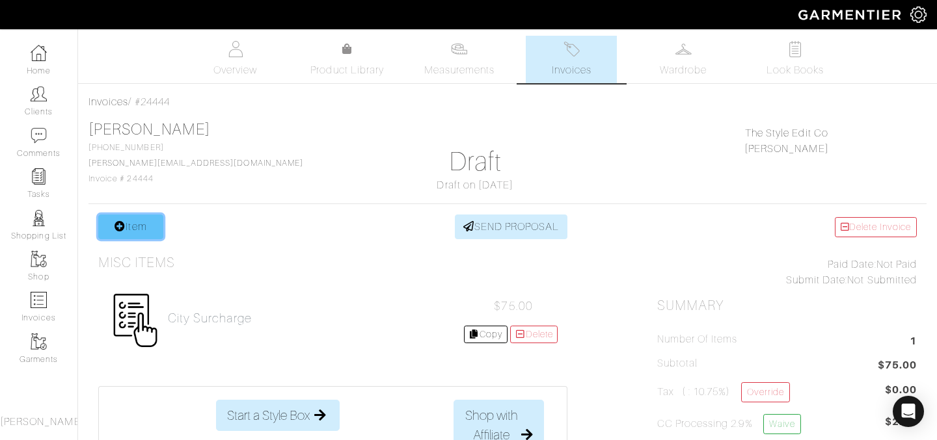
click at [137, 220] on link "Item" at bounding box center [130, 227] width 65 height 25
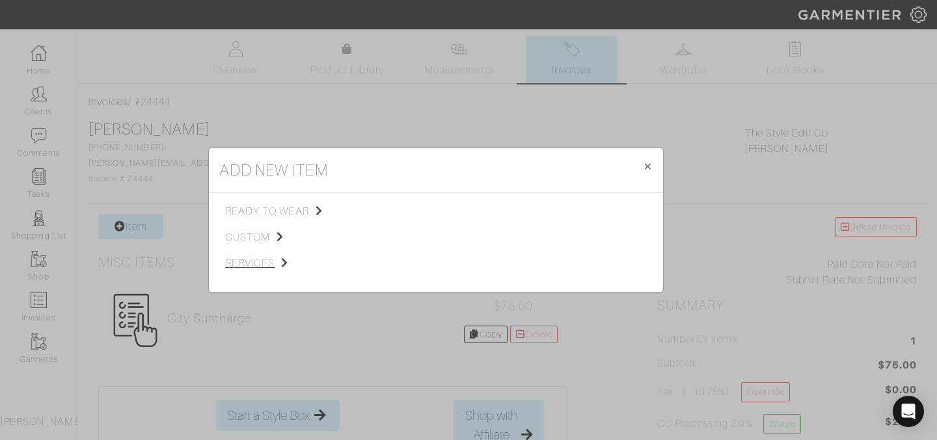
click at [262, 262] on span "services" at bounding box center [290, 264] width 131 height 16
click at [383, 211] on span "Styling Service" at bounding box center [407, 210] width 64 height 10
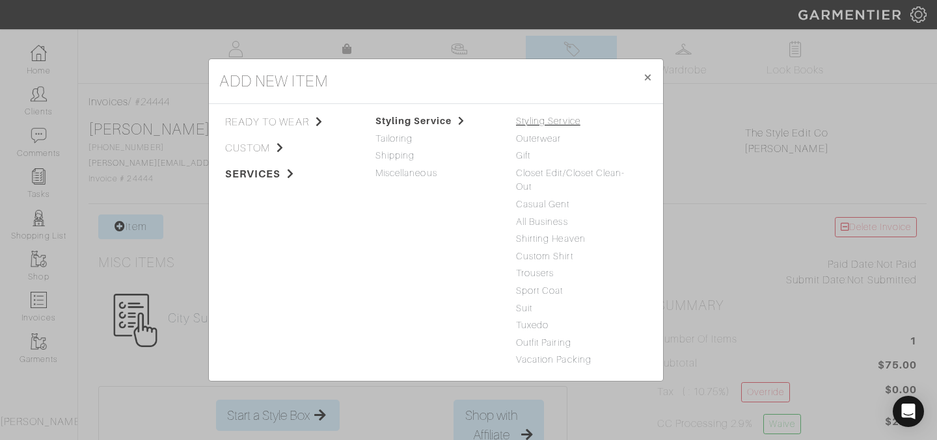
click at [535, 119] on link "Styling Service" at bounding box center [548, 121] width 64 height 10
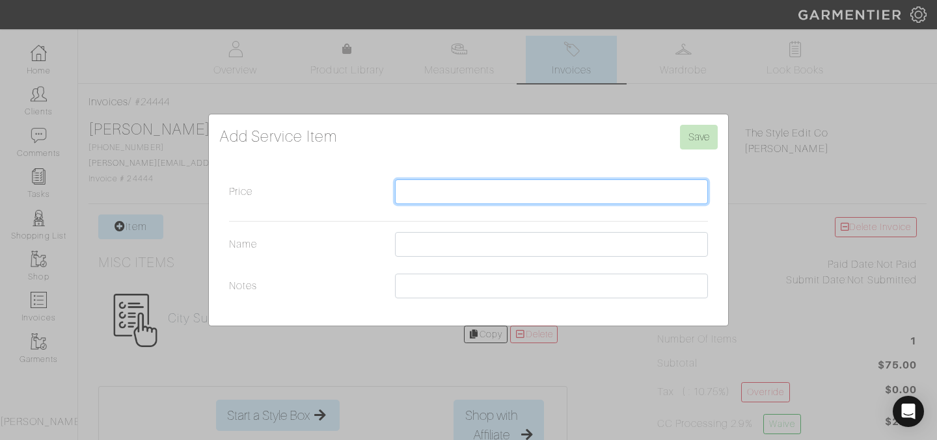
click at [449, 191] on input "Price" at bounding box center [551, 192] width 313 height 25
type input "150"
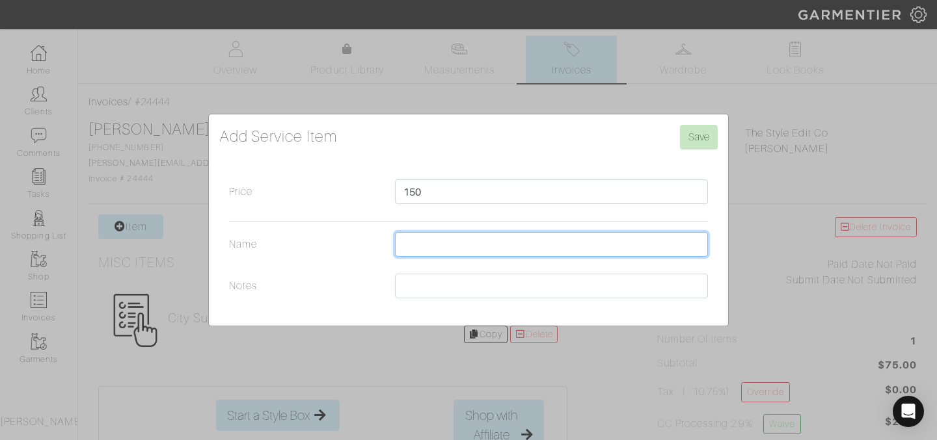
click at [468, 254] on input "Name" at bounding box center [551, 244] width 313 height 25
type input "Aditional Hour"
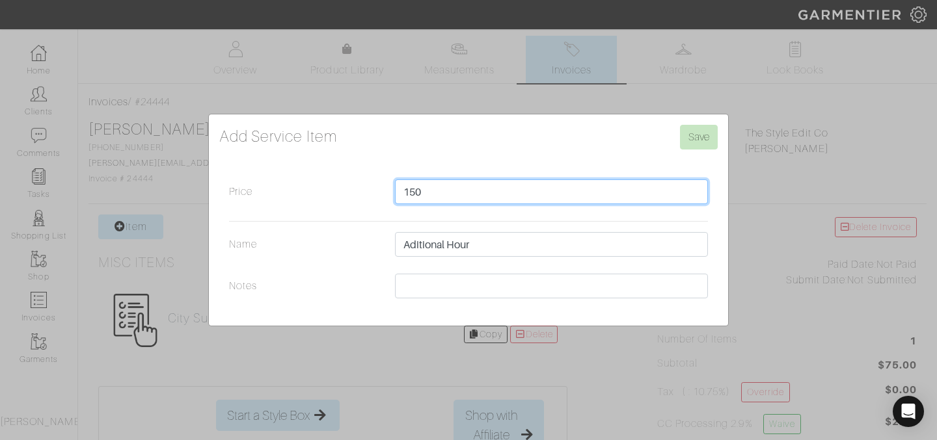
drag, startPoint x: 425, startPoint y: 192, endPoint x: 412, endPoint y: 189, distance: 13.3
click at [412, 189] on input "150" at bounding box center [551, 192] width 313 height 25
type input "100"
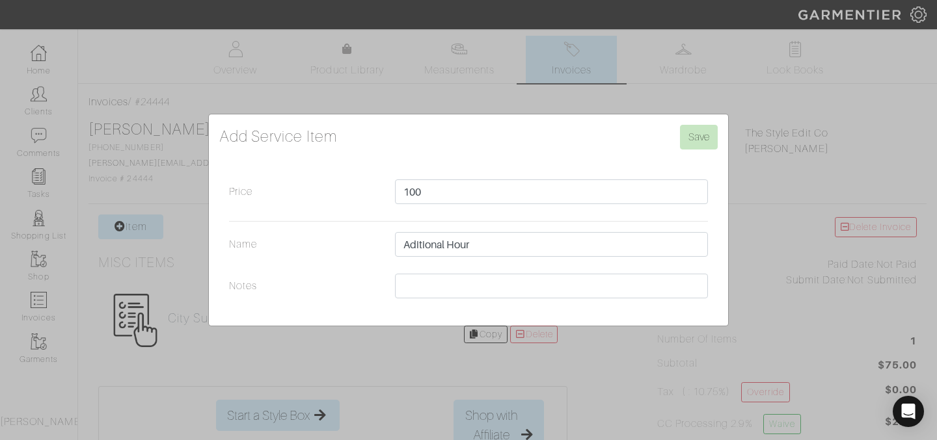
click at [334, 267] on div "Price 100 Name Aditional Hour Notes" at bounding box center [468, 243] width 498 height 126
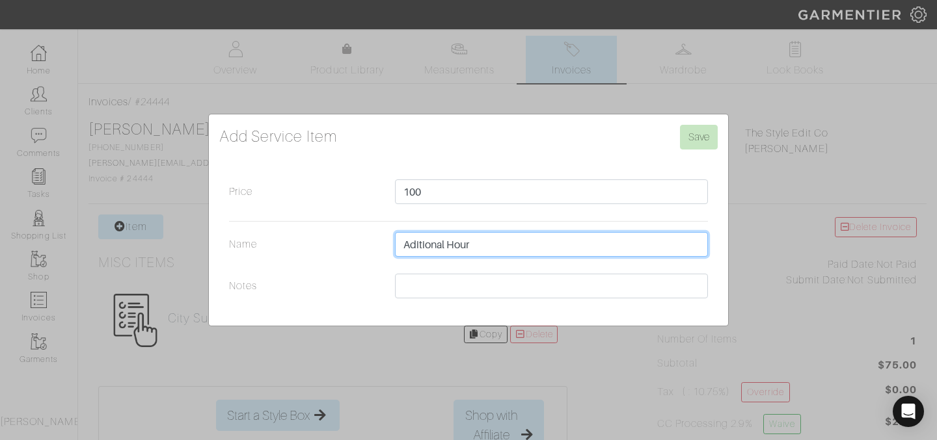
click at [480, 248] on input "Aditional Hour" at bounding box center [551, 244] width 313 height 25
type input "Aditional Hour ($150)"
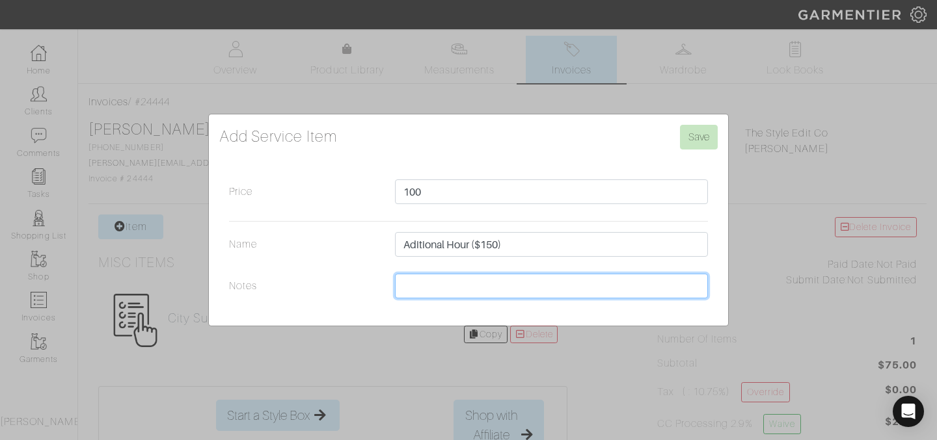
click at [461, 280] on input "Notes" at bounding box center [551, 286] width 313 height 25
type input "r"
type input "subracted the time we talked about London and Beyonce"
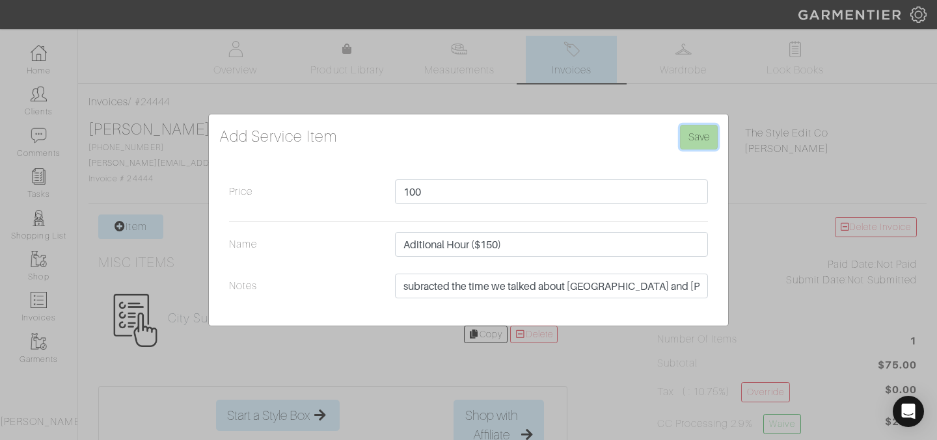
click at [694, 133] on input "Save" at bounding box center [699, 137] width 38 height 25
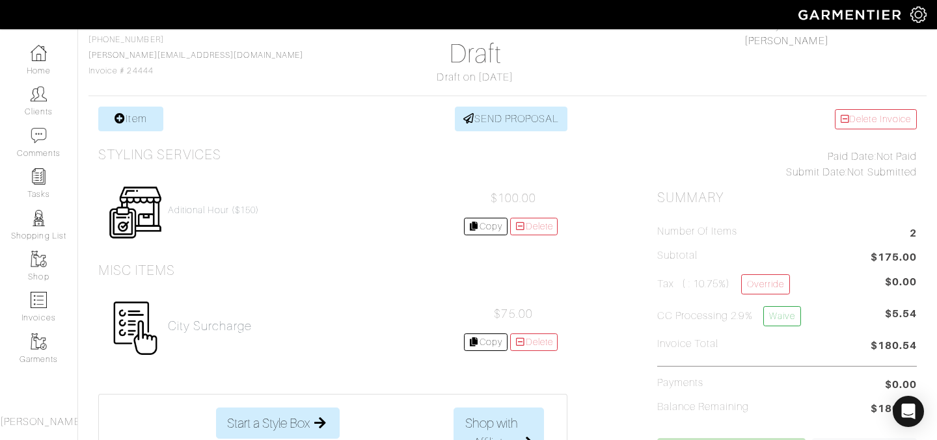
scroll to position [109, 0]
click at [215, 209] on h4 "Aditional Hour ($150)" at bounding box center [213, 209] width 91 height 11
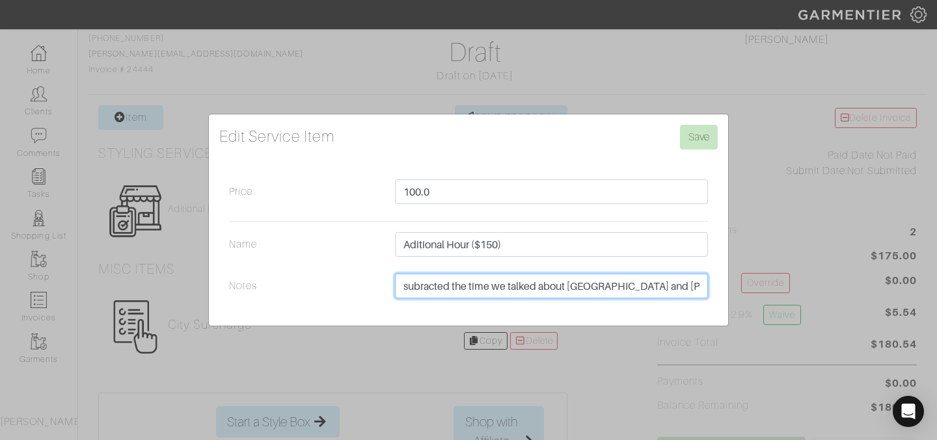
drag, startPoint x: 675, startPoint y: 289, endPoint x: 367, endPoint y: 293, distance: 307.7
click at [367, 293] on div "Notes subracted the time we talked about London and Beyonce" at bounding box center [468, 289] width 498 height 31
drag, startPoint x: 674, startPoint y: 289, endPoint x: 388, endPoint y: 281, distance: 286.4
click at [388, 281] on div "subracted the time we talked about London and Beyonce" at bounding box center [551, 289] width 332 height 31
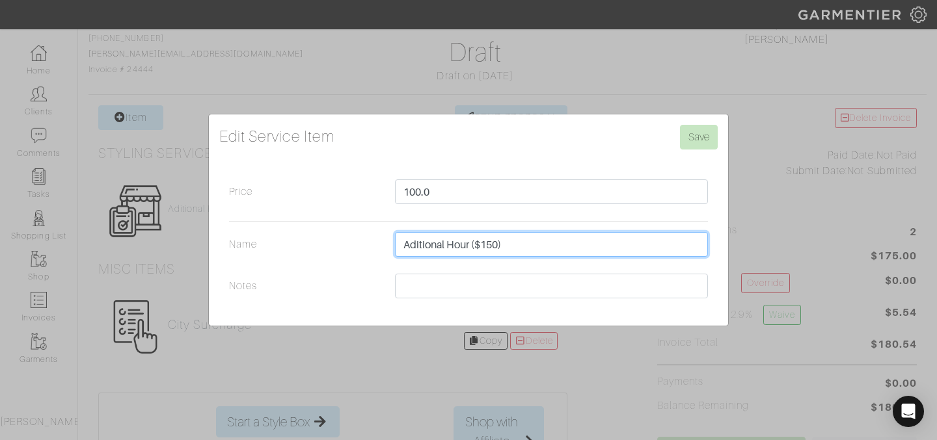
click at [524, 246] on input "Aditional Hour ($150)" at bounding box center [551, 244] width 313 height 25
type input "Aditional Hour ($150-only charged partial due to small talk about London and Be…"
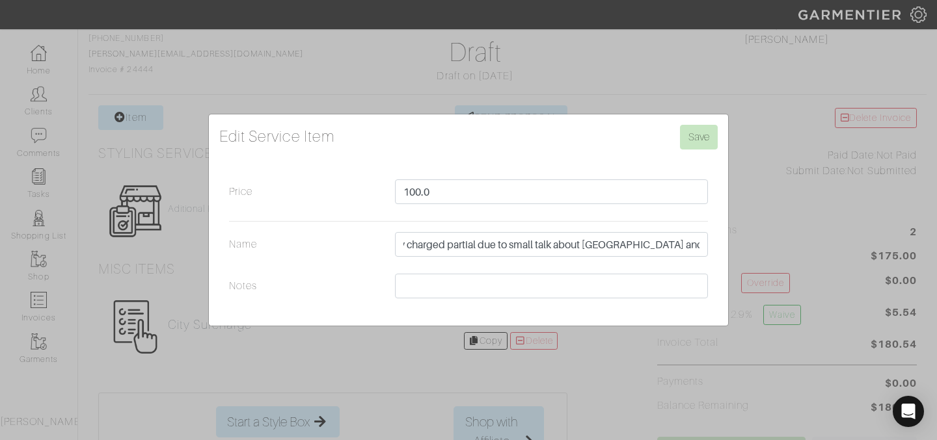
click at [728, 133] on div "Edit Service Item Save Price 100.0 Name Aditional Hour ($150-only charged parti…" at bounding box center [468, 220] width 520 height 213
click at [705, 135] on input "Save" at bounding box center [699, 137] width 38 height 25
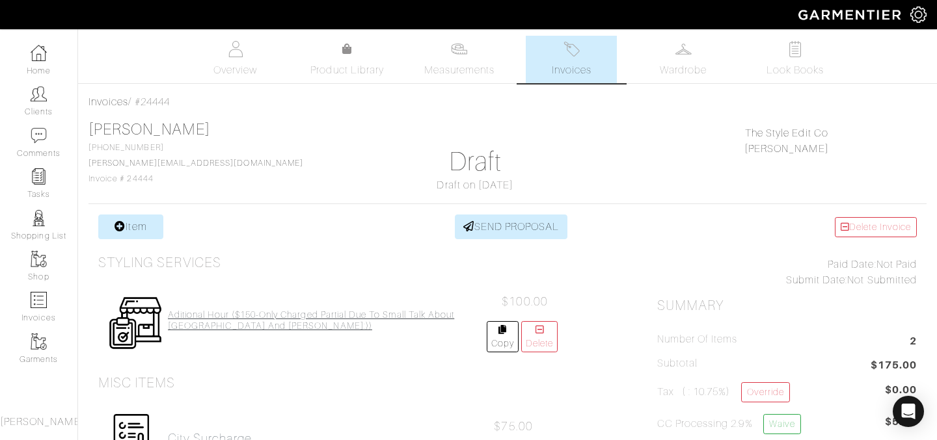
click at [289, 330] on h4 "Aditional Hour ($150-only charged partial due to small talk about [GEOGRAPHIC_D…" at bounding box center [327, 321] width 319 height 22
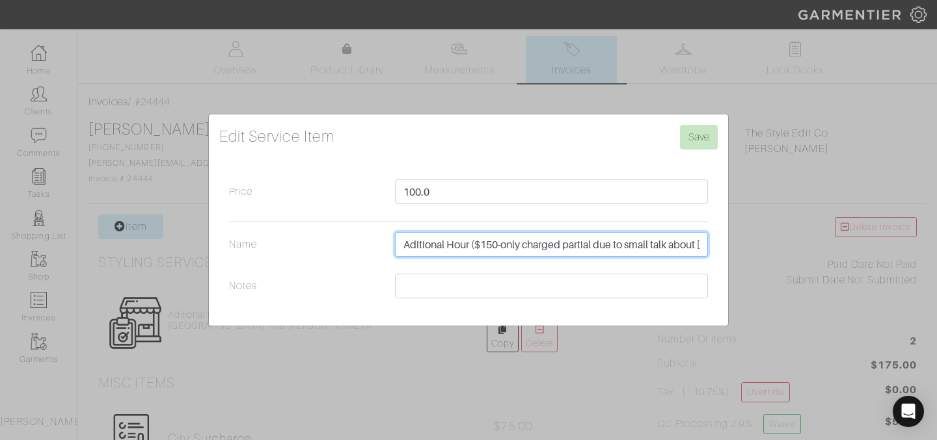
click at [692, 245] on input "Aditional Hour ($150-only charged partial due to small talk about [GEOGRAPHIC_D…" at bounding box center [551, 244] width 313 height 25
type input "Aditional Hour ($150-only charged partial due to small talk about London and Be…"
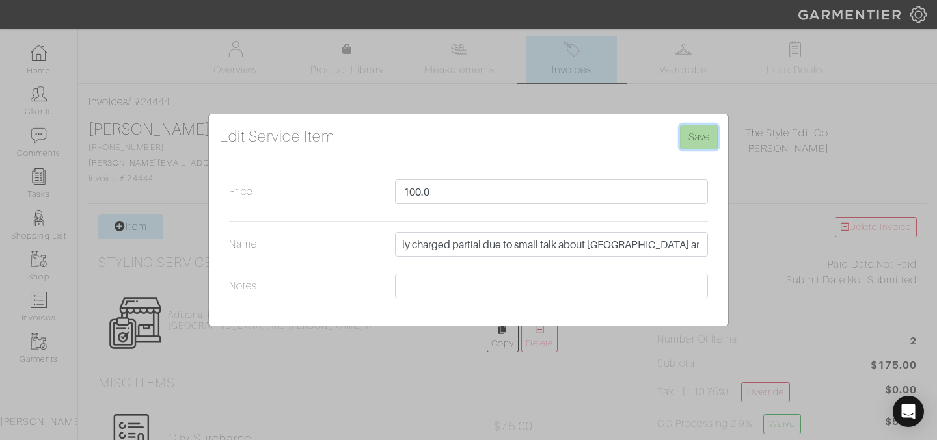
click at [703, 141] on input "Save" at bounding box center [699, 137] width 38 height 25
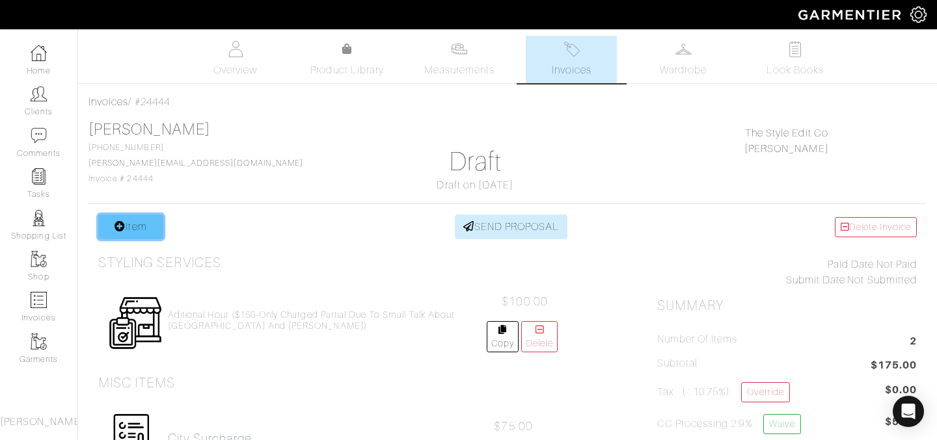
click at [137, 228] on link "Item" at bounding box center [130, 227] width 65 height 25
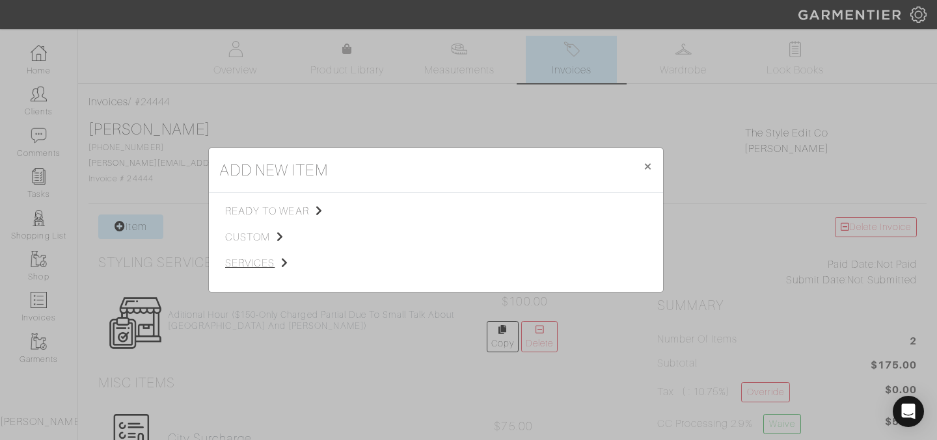
click at [257, 260] on span "services" at bounding box center [290, 264] width 131 height 16
click at [392, 211] on span "Styling Service" at bounding box center [407, 210] width 64 height 10
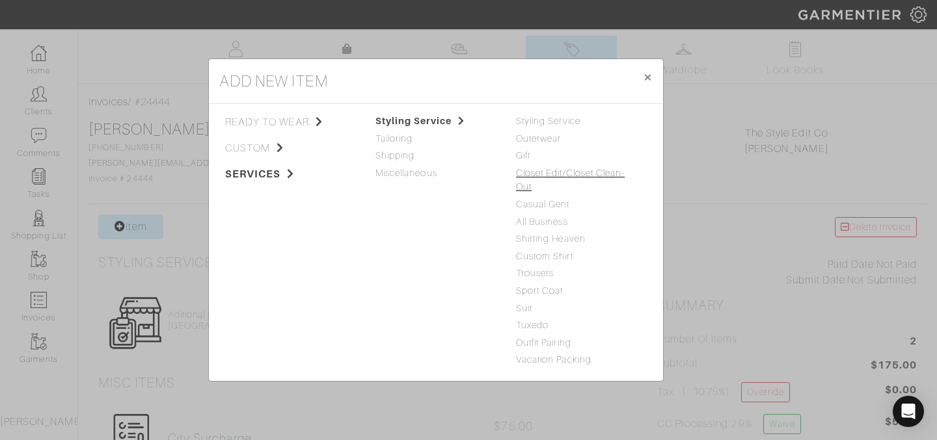
click at [546, 173] on link "Closet Edit/Closet Clean-Out" at bounding box center [570, 180] width 109 height 25
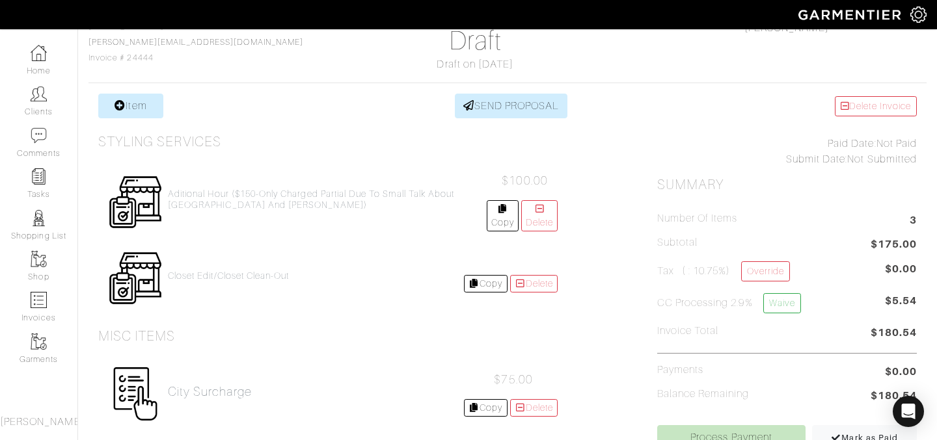
scroll to position [122, 0]
click at [258, 276] on h4 "Closet Edit/Closet Clean-Out" at bounding box center [228, 274] width 121 height 11
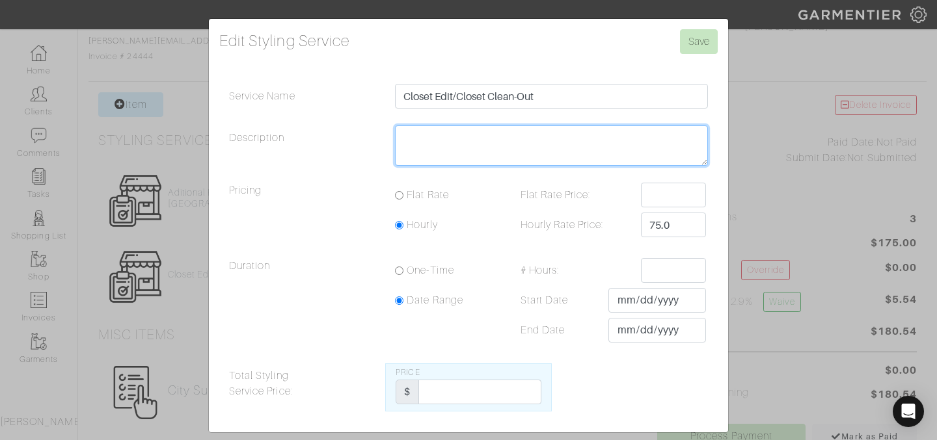
click at [462, 139] on textarea "Description" at bounding box center [551, 146] width 313 height 40
paste textarea "Professional wardrobe evaluation and closet clean-out: including organization, …"
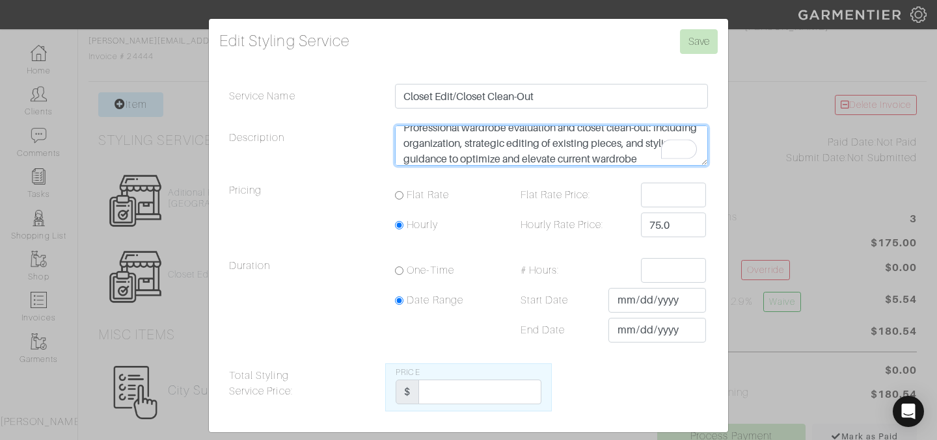
scroll to position [10, 0]
type textarea "Professional wardrobe evaluation and closet clean-out: including organization, …"
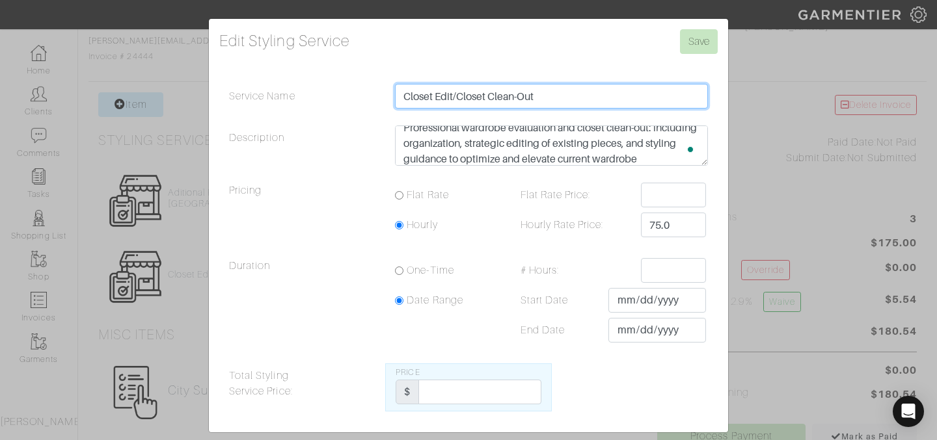
drag, startPoint x: 541, startPoint y: 96, endPoint x: 453, endPoint y: 93, distance: 87.9
click at [453, 93] on input "Closet Edit/Closet Clean-Out" at bounding box center [551, 96] width 313 height 25
type input "Closet Edit & Wardrobe Styling"
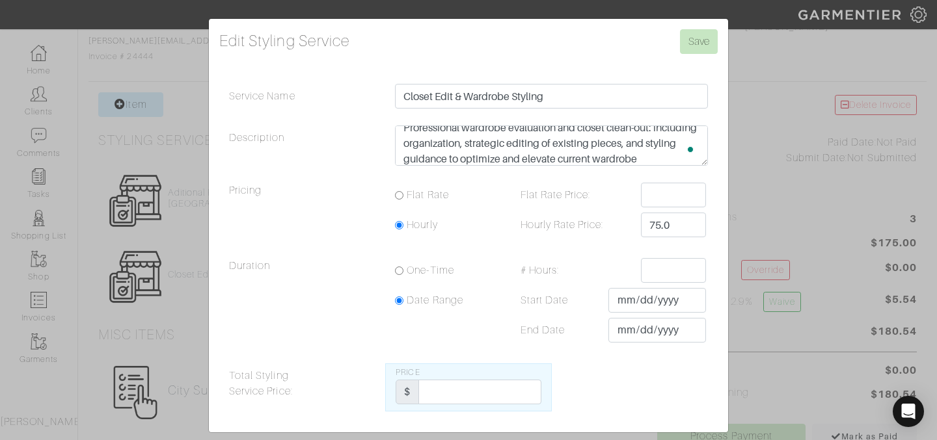
click at [397, 196] on input "Flat Rate" at bounding box center [399, 195] width 8 height 8
radio input "true"
click at [675, 198] on input "Flat Rate Price:" at bounding box center [673, 195] width 65 height 25
type input "500"
drag, startPoint x: 679, startPoint y: 225, endPoint x: 612, endPoint y: 222, distance: 66.4
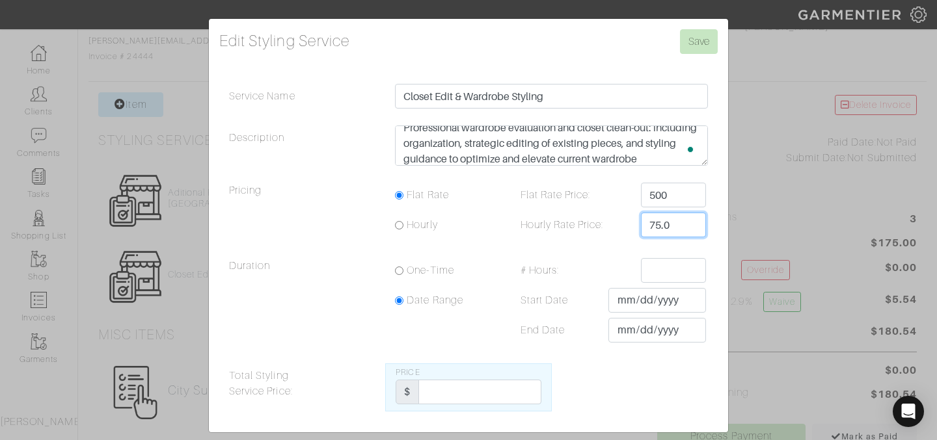
click at [612, 222] on div "Hourly Rate Price: 75.0" at bounding box center [608, 225] width 215 height 25
click at [353, 238] on legend "Pricing" at bounding box center [302, 215] width 166 height 65
click at [457, 397] on input "Total Styling Service Price:" at bounding box center [479, 392] width 122 height 25
type input "500"
click at [706, 42] on input "Save" at bounding box center [699, 41] width 38 height 25
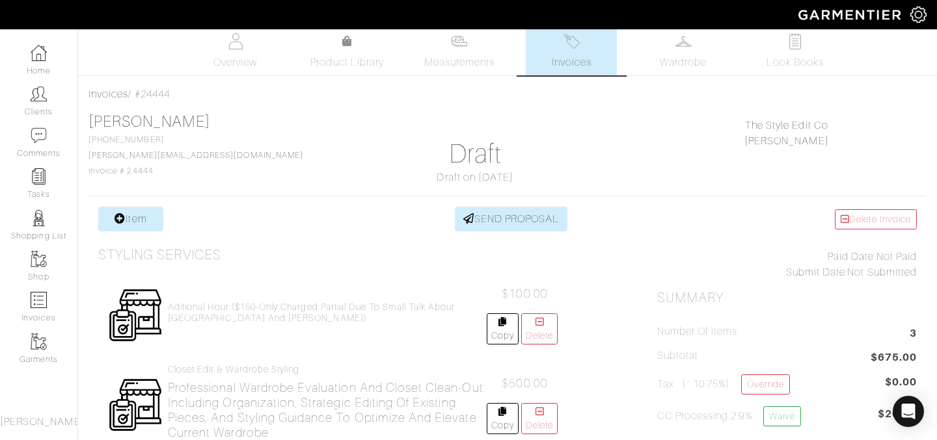
scroll to position [5, 0]
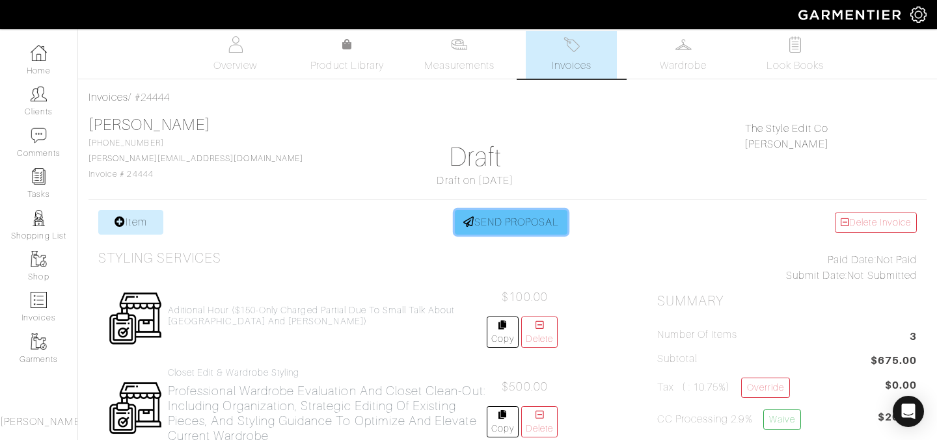
click at [499, 222] on link "SEND PROPOSAL" at bounding box center [511, 222] width 113 height 25
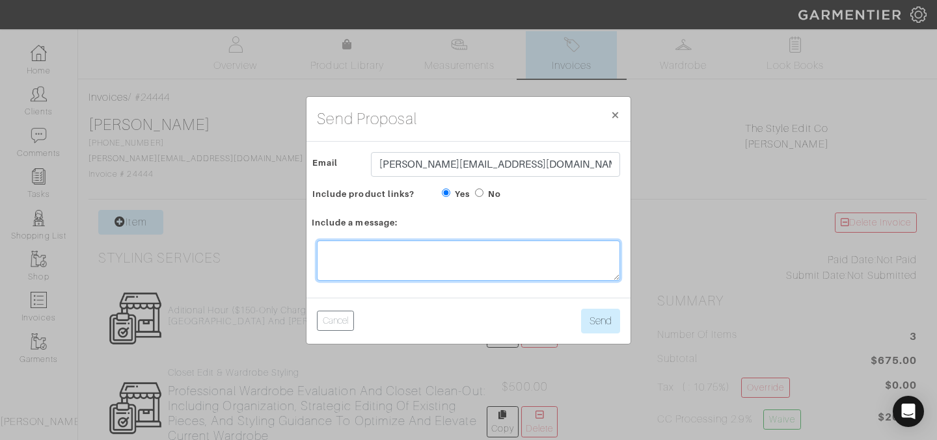
click at [459, 252] on textarea at bounding box center [468, 261] width 303 height 40
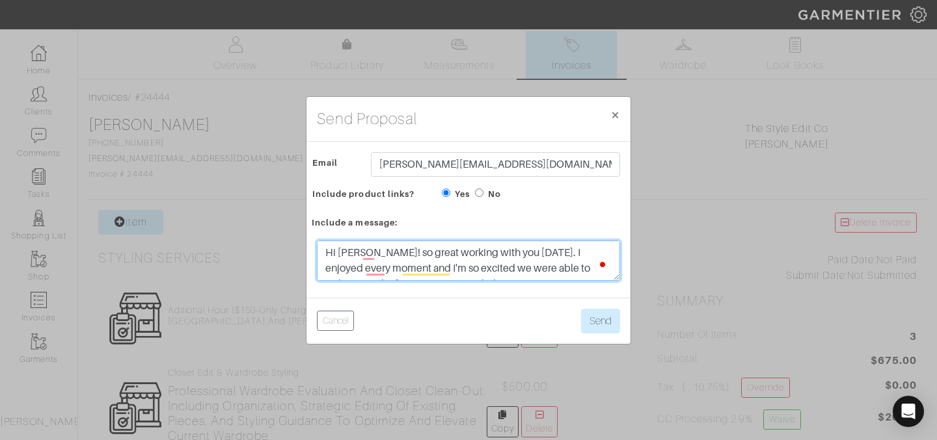
scroll to position [2, 0]
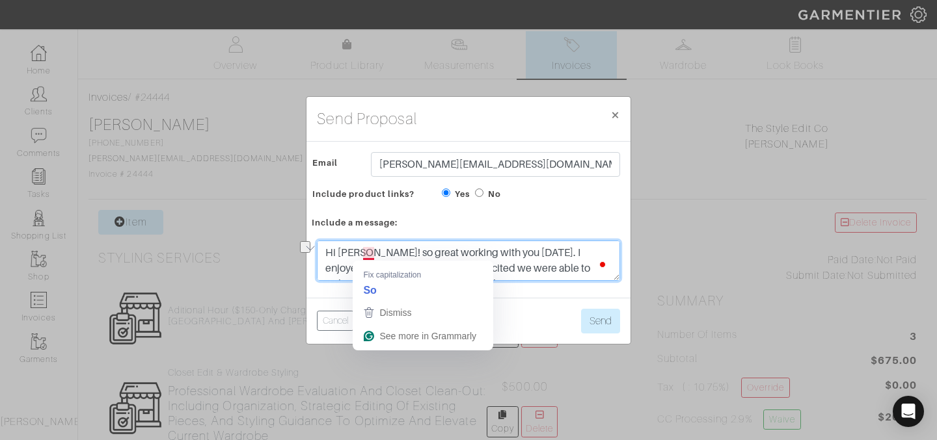
drag, startPoint x: 383, startPoint y: 250, endPoint x: 365, endPoint y: 249, distance: 17.6
click at [365, 249] on textarea "Hi Jess! so great working with you today. I enjoyed every moment and I'm so exc…" at bounding box center [468, 261] width 303 height 40
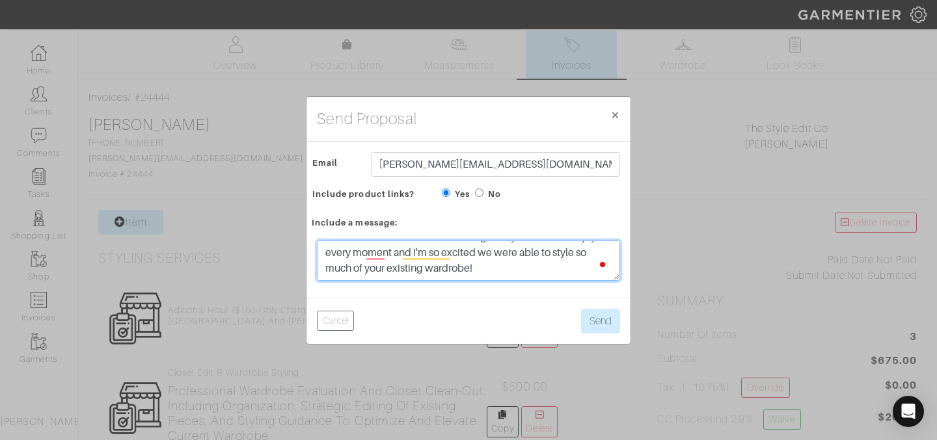
click at [480, 270] on textarea "Hi Jess! Great working with you today. I enjoyed every moment and I'm so excite…" at bounding box center [468, 261] width 303 height 40
click at [554, 267] on textarea "Hi Jess! Great working with you today. I enjoyed every moment and I'm so excite…" at bounding box center [468, 261] width 303 height 40
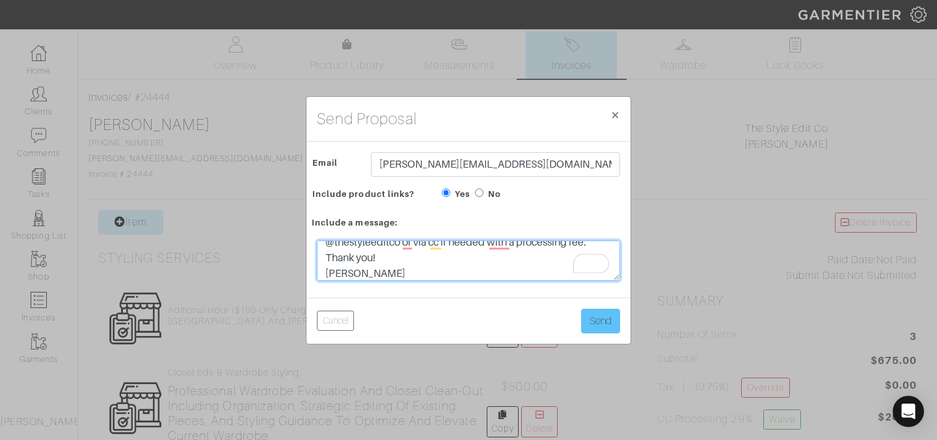
type textarea "Hi Jess! Great working with you today. I enjoyed every moment and I'm so excite…"
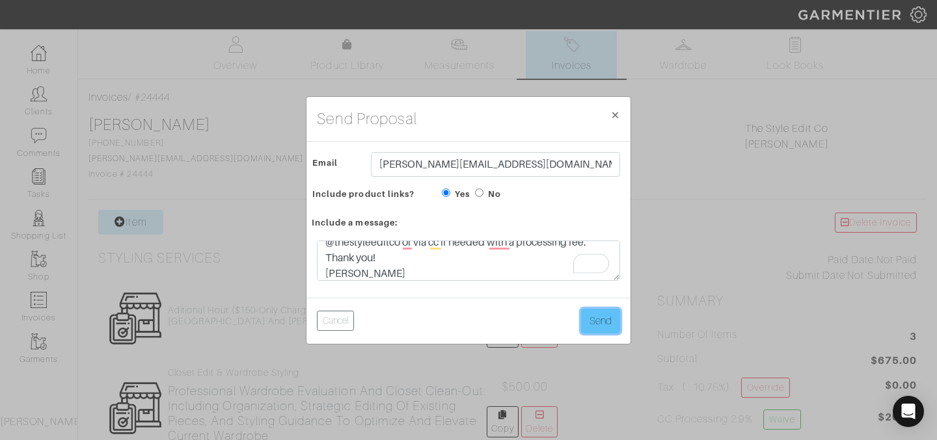
click at [608, 328] on button "Send" at bounding box center [600, 321] width 39 height 25
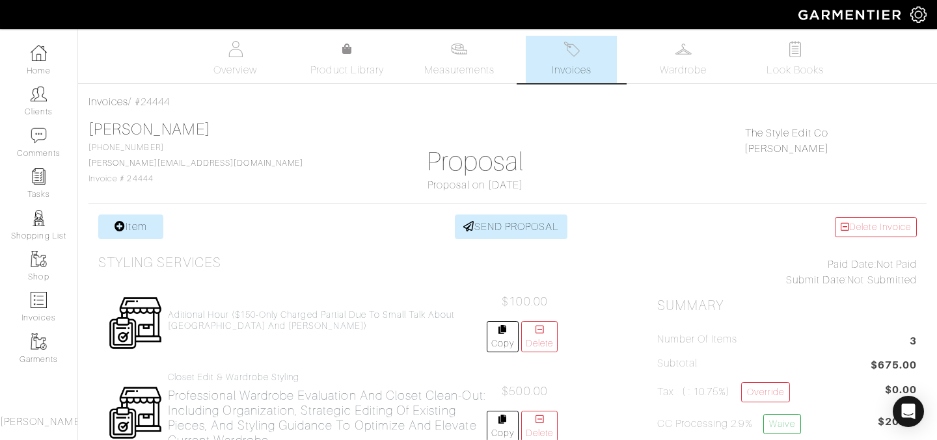
click at [574, 69] on span "Invoices" at bounding box center [572, 70] width 40 height 16
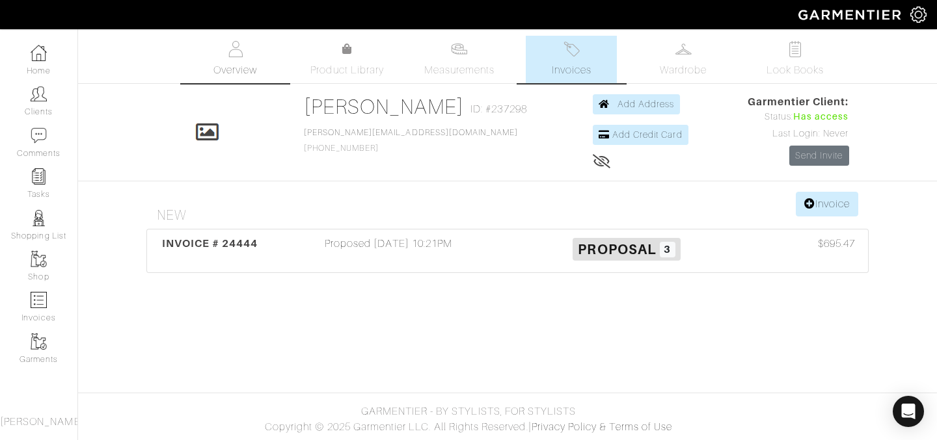
click at [221, 51] on link "Overview" at bounding box center [235, 59] width 91 height 47
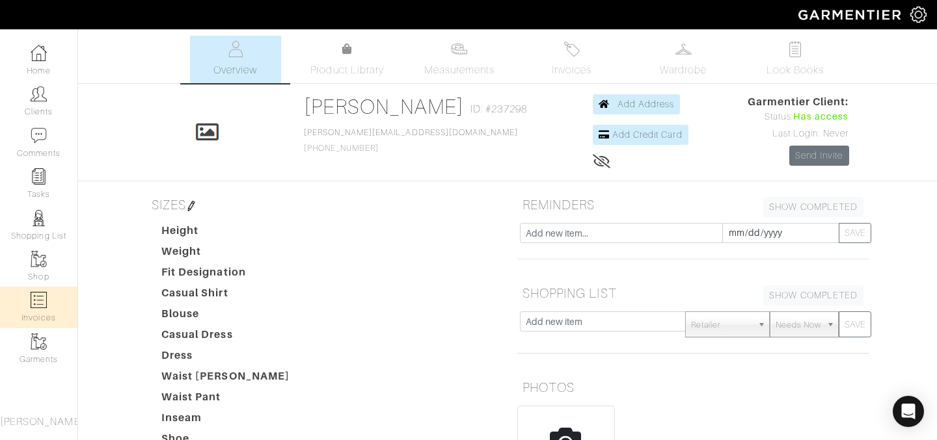
click at [33, 307] on img at bounding box center [39, 300] width 16 height 16
select select
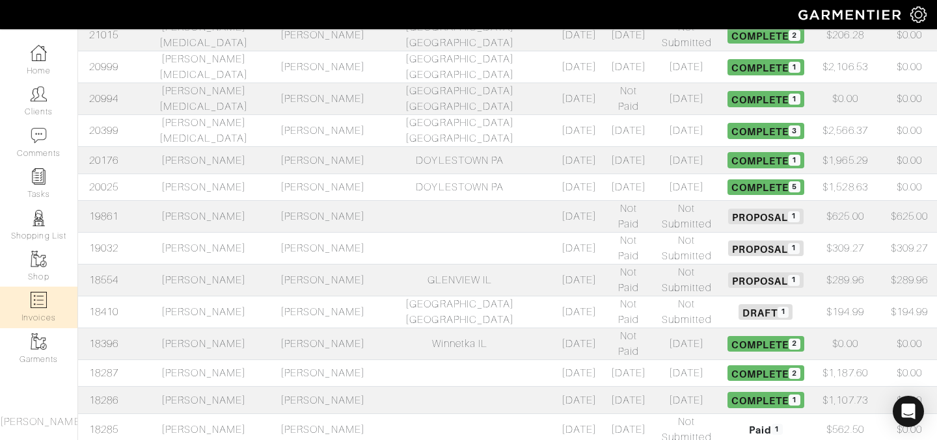
scroll to position [572, 0]
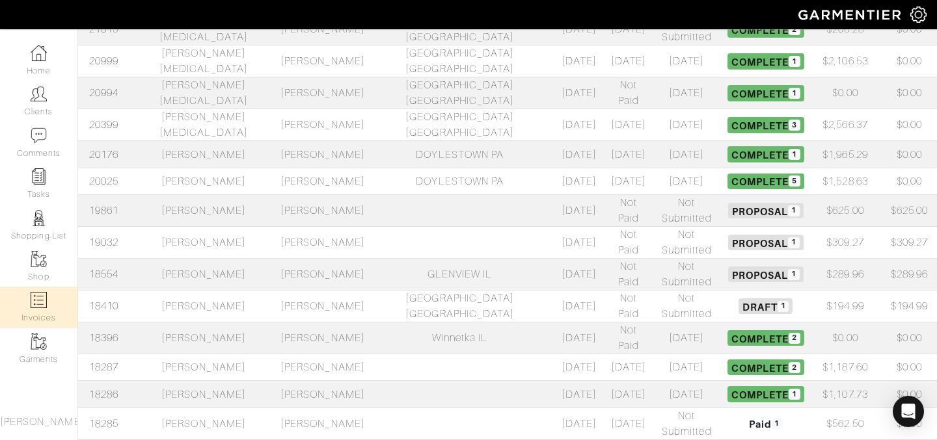
select select
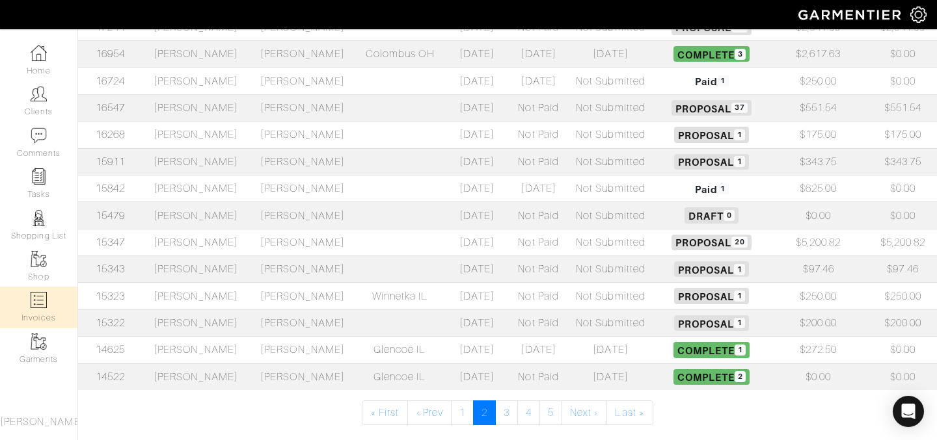
scroll to position [548, 0]
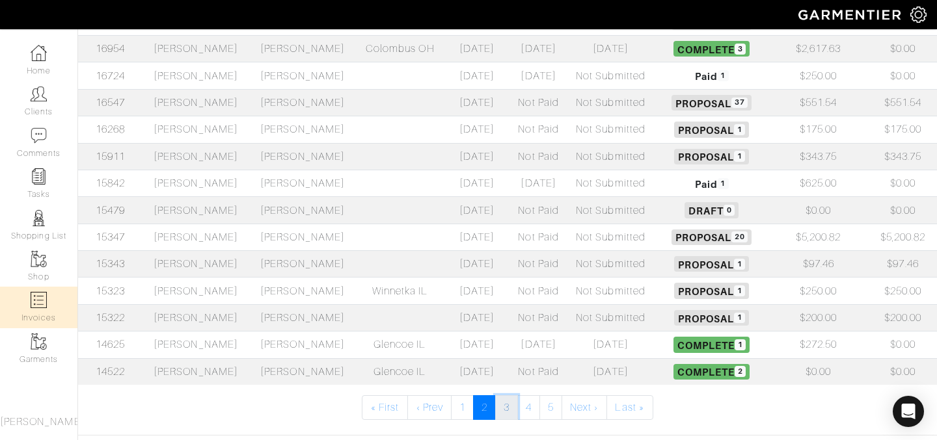
click at [504, 410] on link "3" at bounding box center [506, 408] width 23 height 25
select select
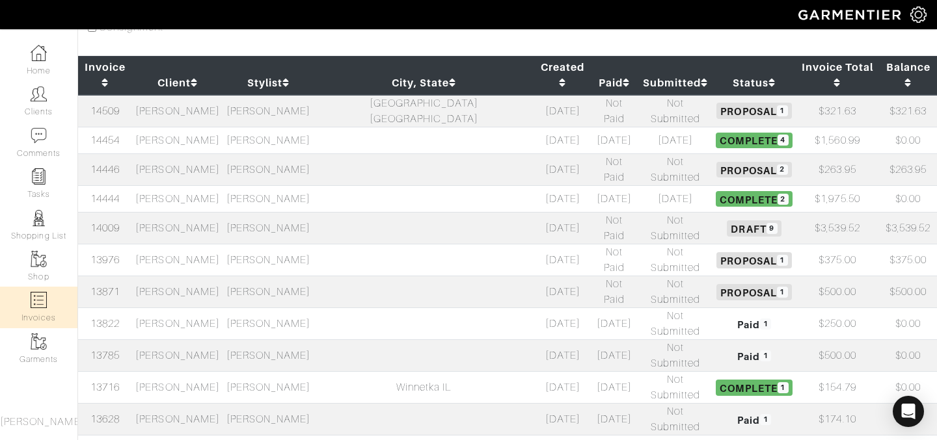
scroll to position [183, 0]
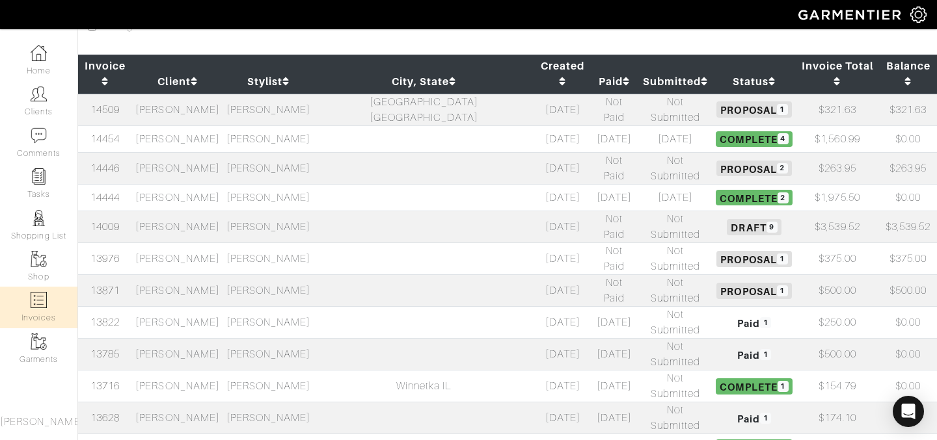
click at [209, 371] on td "[PERSON_NAME]" at bounding box center [177, 387] width 90 height 32
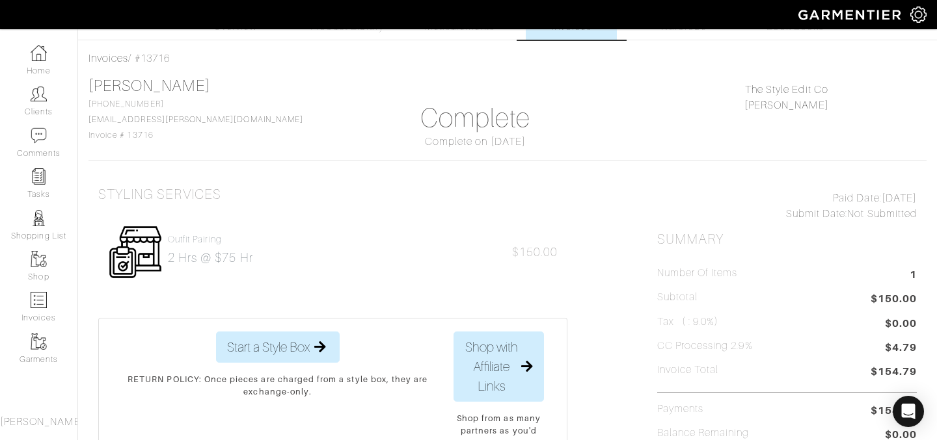
scroll to position [44, 0]
